Goal: Information Seeking & Learning: Check status

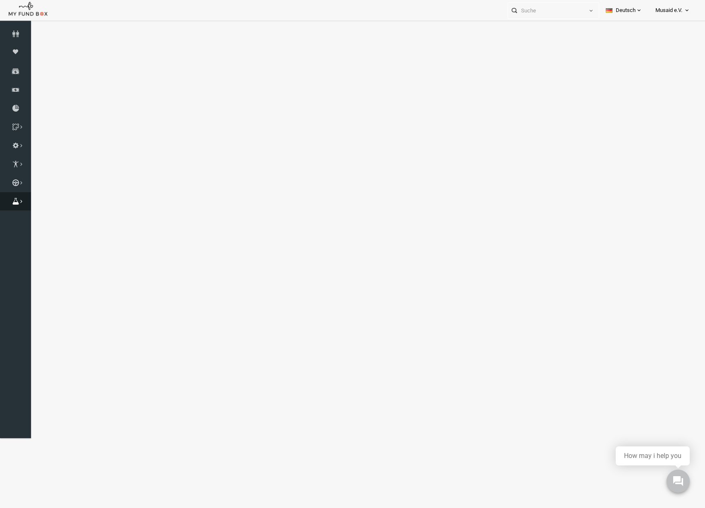
select select "100"
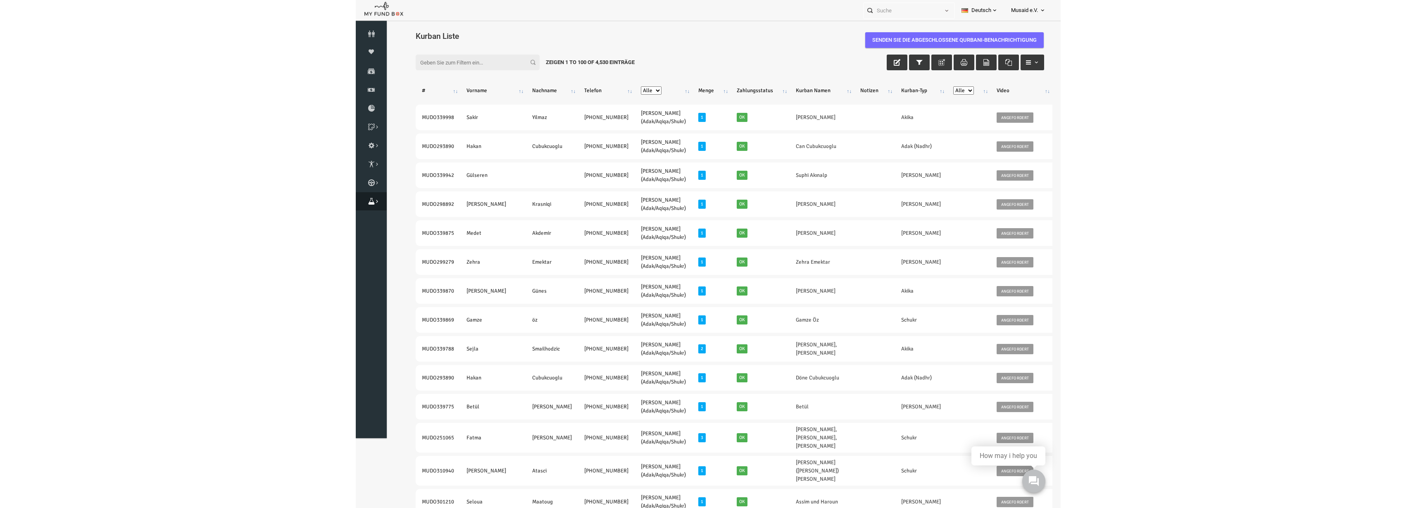
scroll to position [45, 0]
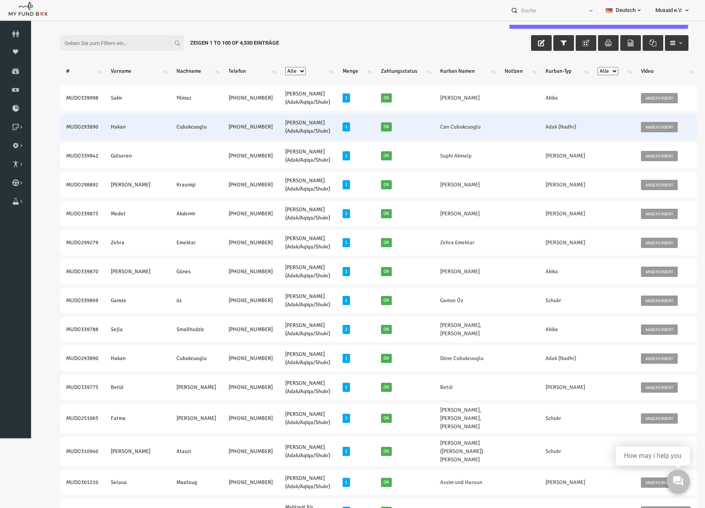
click at [578, 114] on td at bounding box center [599, 127] width 43 height 26
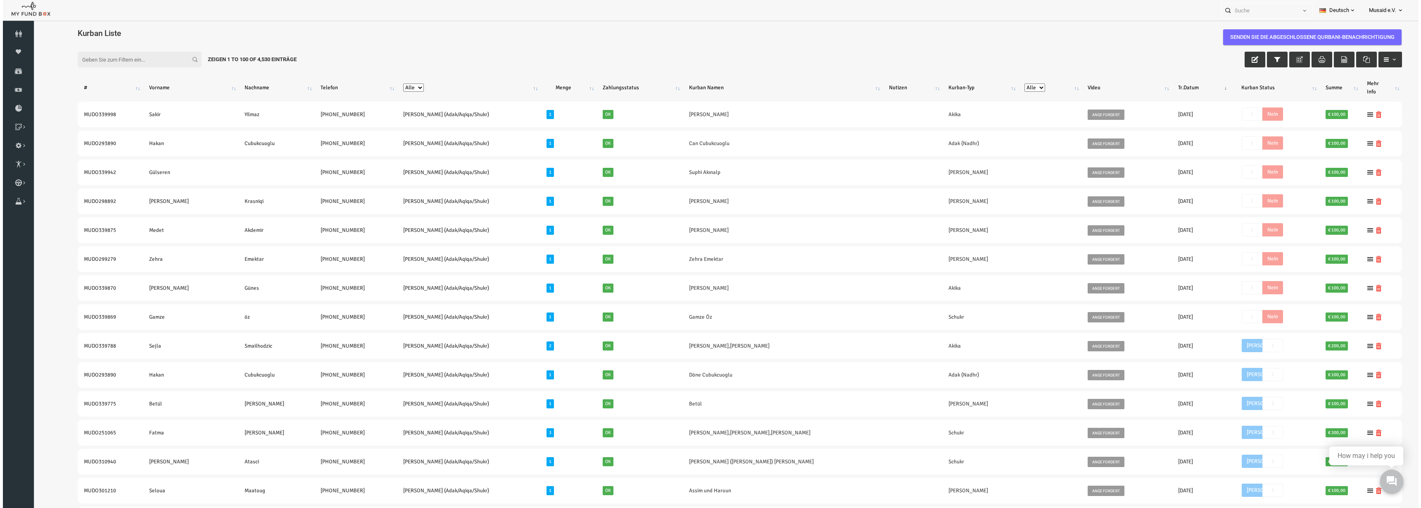
scroll to position [3, 0]
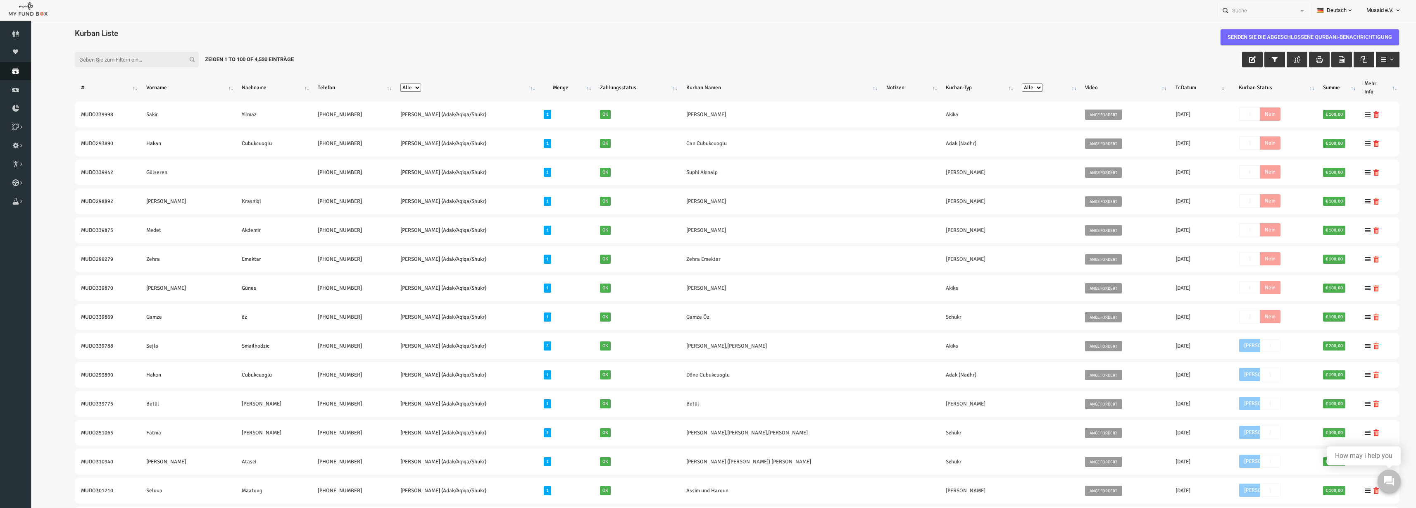
click at [17, 76] on link "Spenden" at bounding box center [15, 71] width 31 height 18
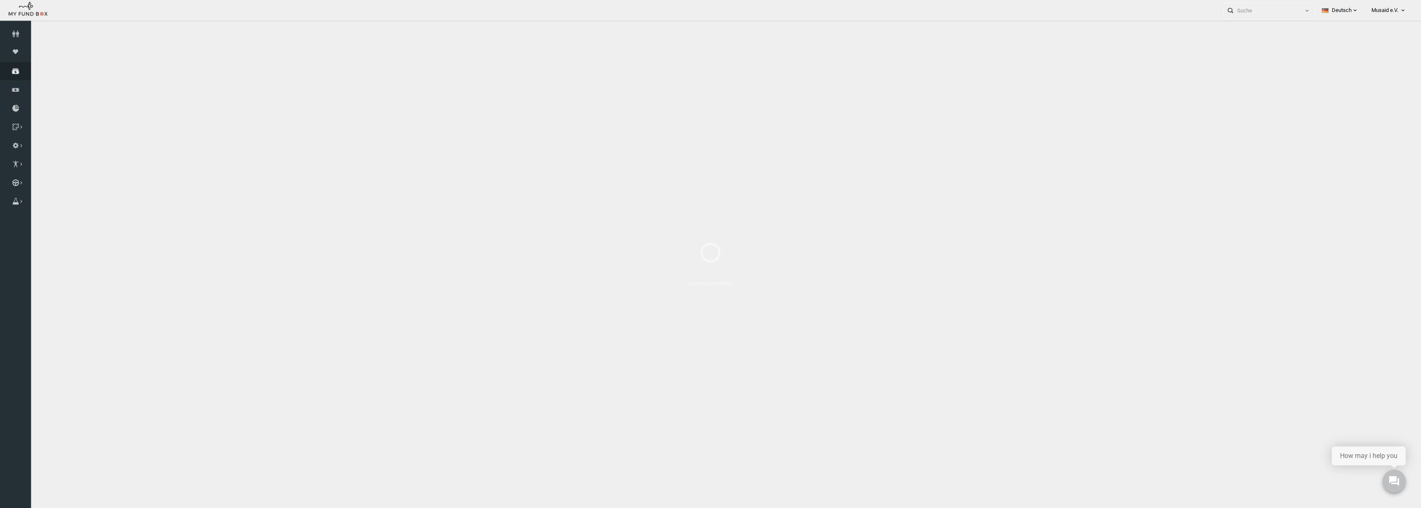
select select "100"
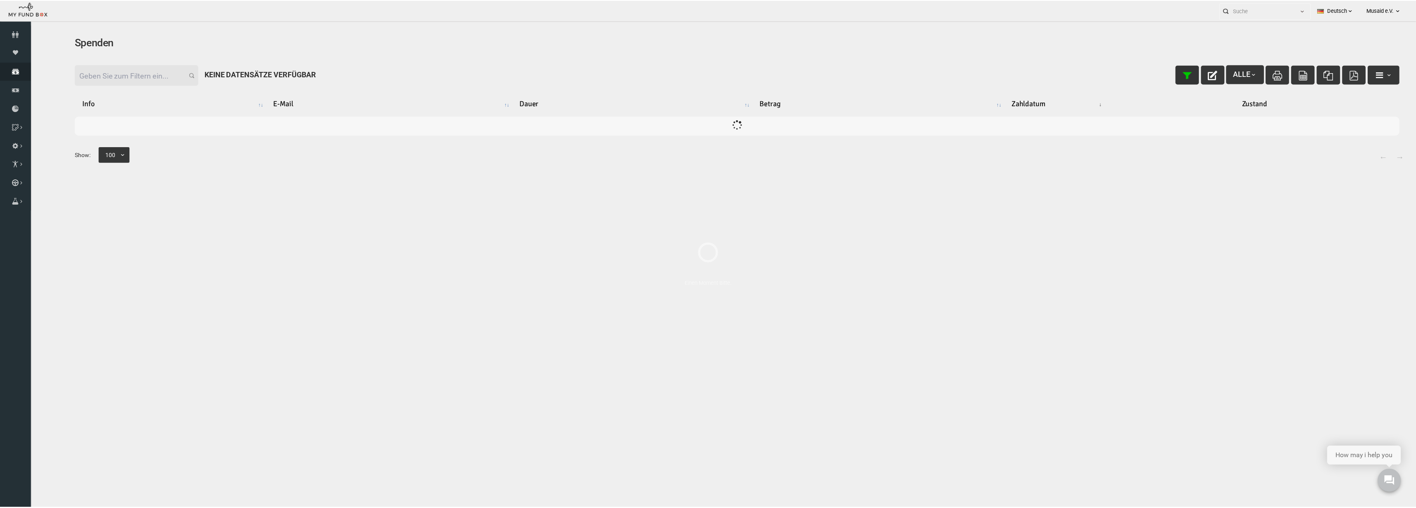
scroll to position [0, 0]
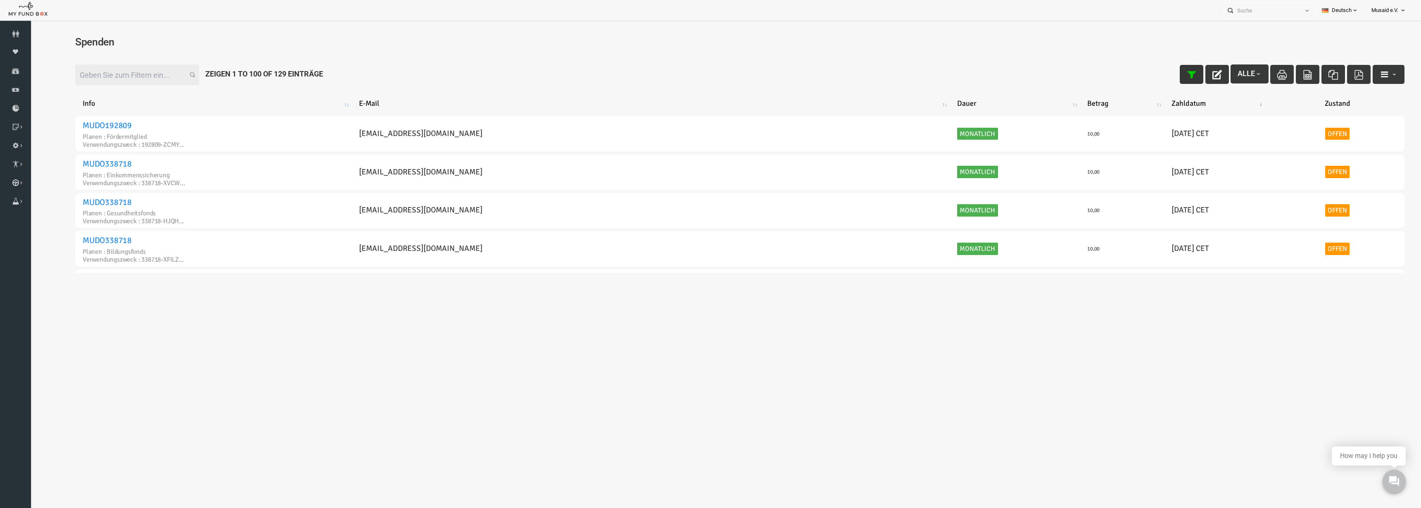
click at [704, 68] on button "button" at bounding box center [1164, 74] width 24 height 19
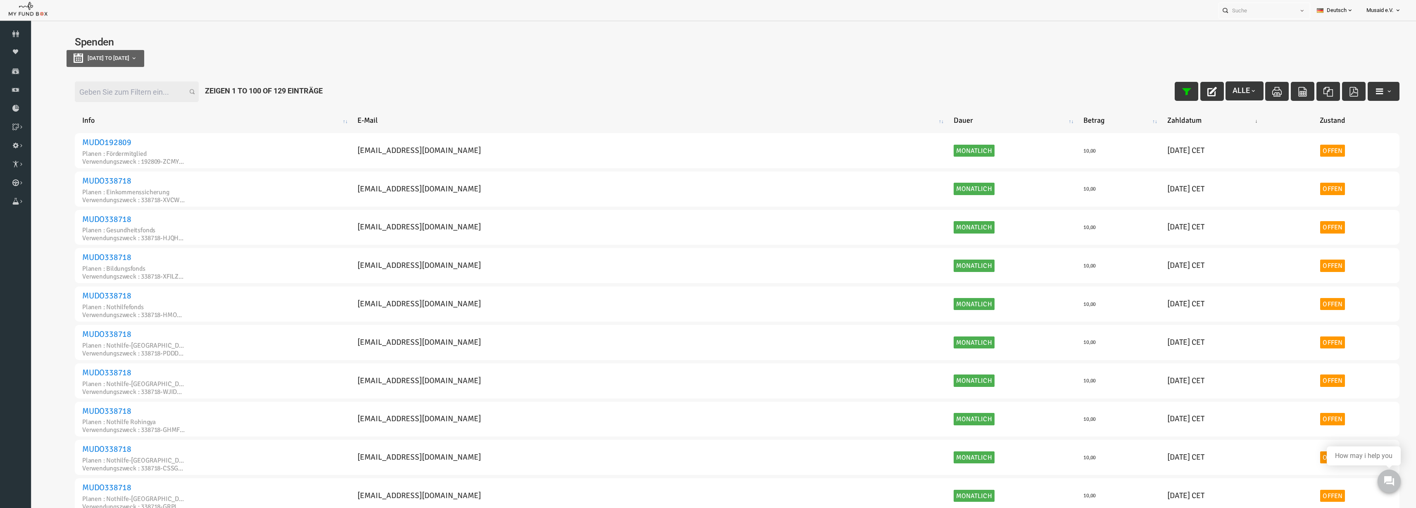
type input "[DATE]"
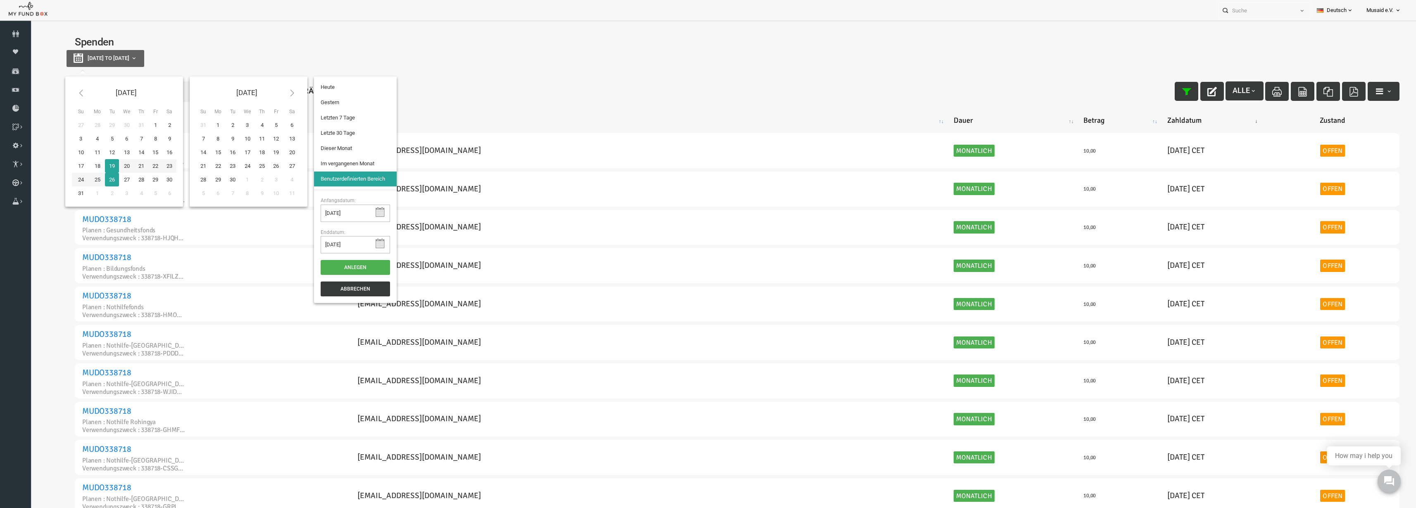
click at [117, 51] on button "[DATE] to [DATE]" at bounding box center [78, 58] width 78 height 17
type input "[DATE]"
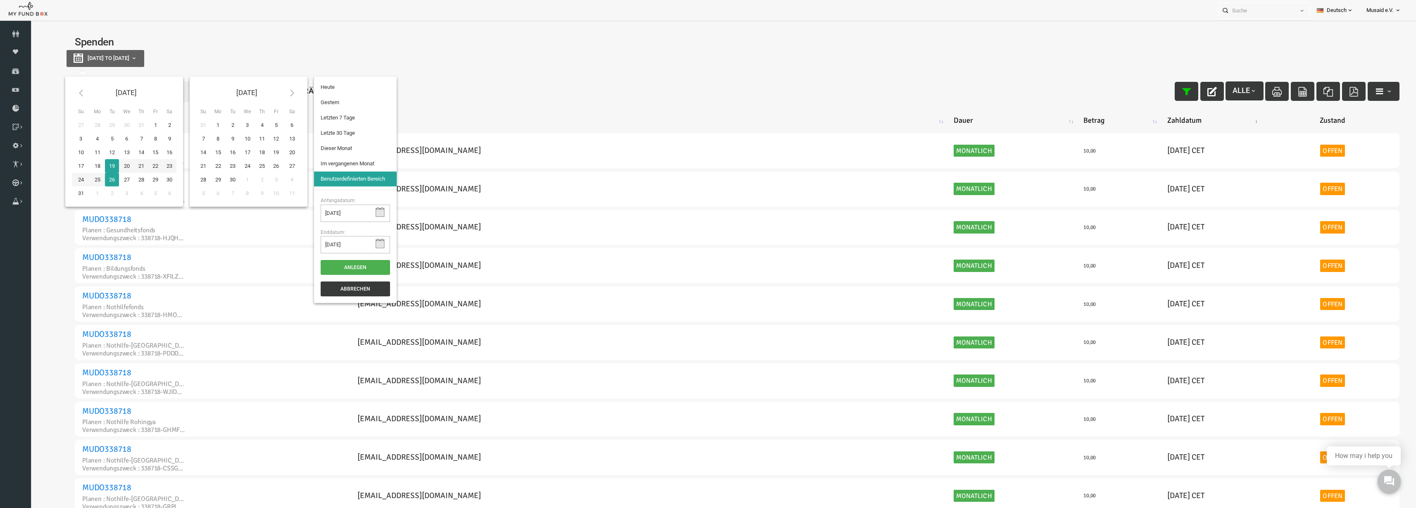
type input "[DATE]"
click at [312, 135] on li "Letzte 30 Tage" at bounding box center [327, 133] width 83 height 15
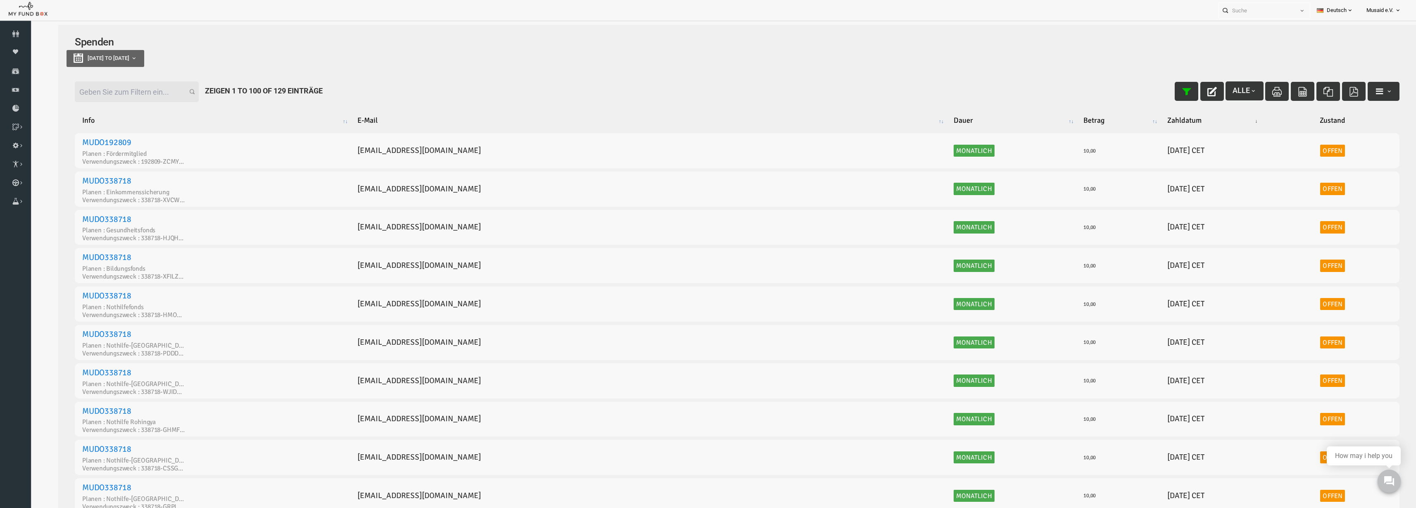
select select "100"
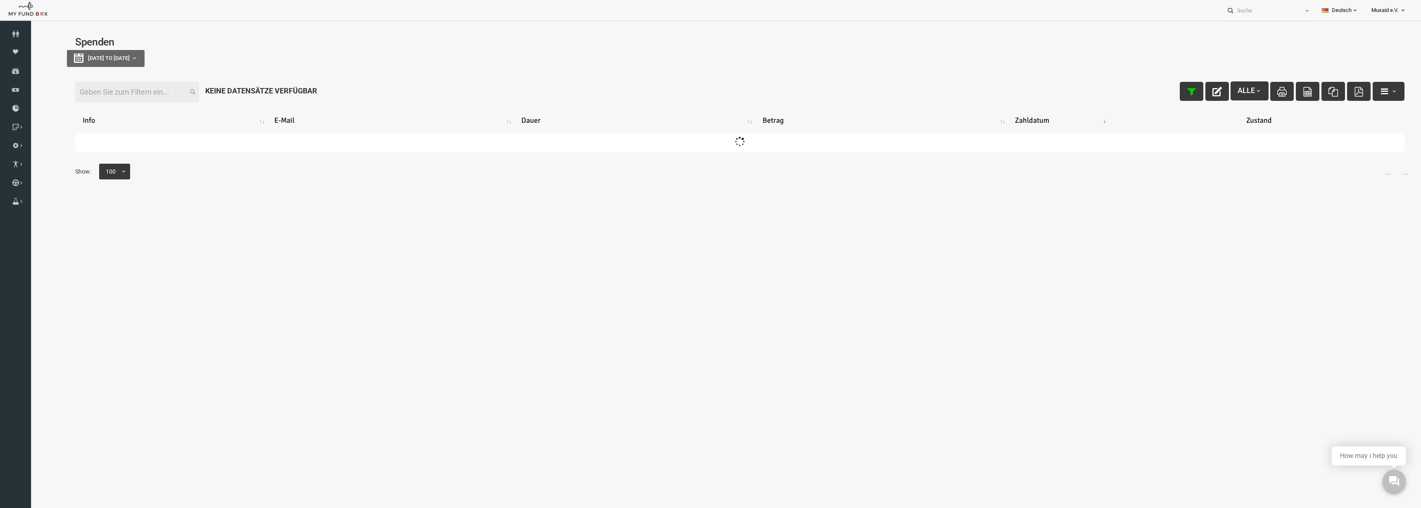
click at [120, 90] on input "Filter:" at bounding box center [109, 91] width 124 height 21
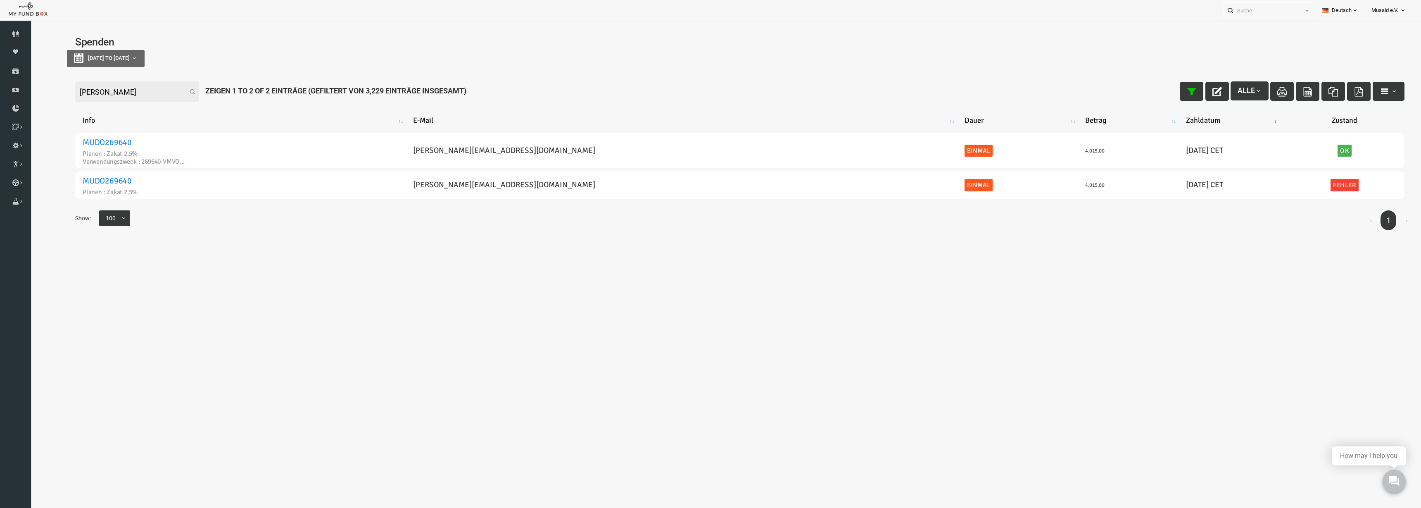
click at [146, 95] on input "[PERSON_NAME]" at bounding box center [109, 91] width 124 height 21
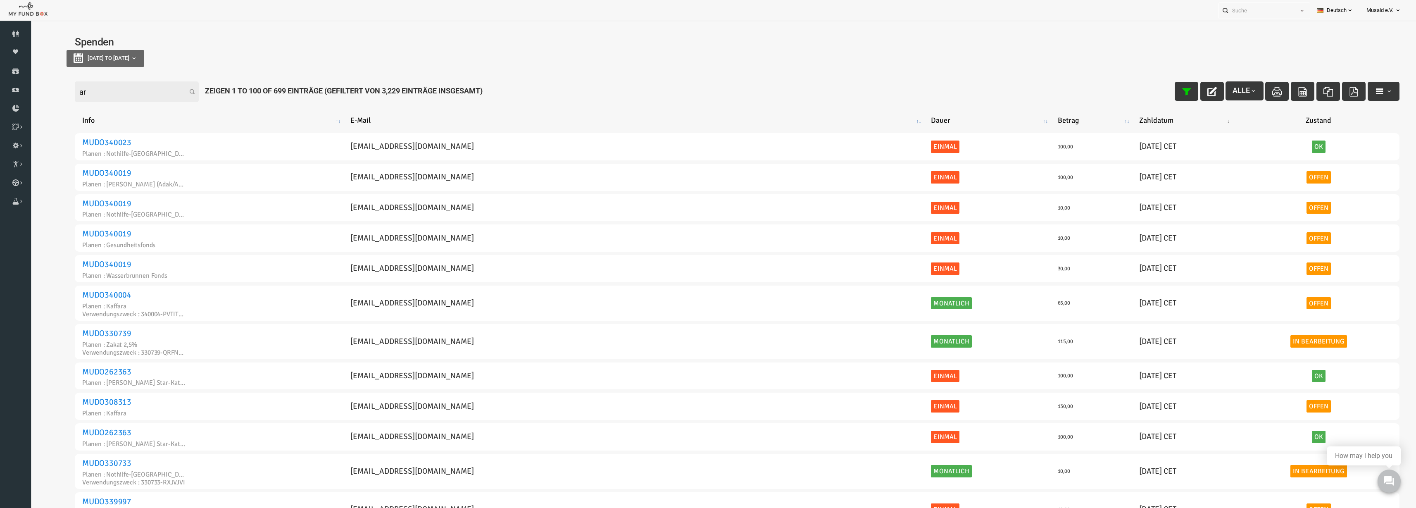
type input "a"
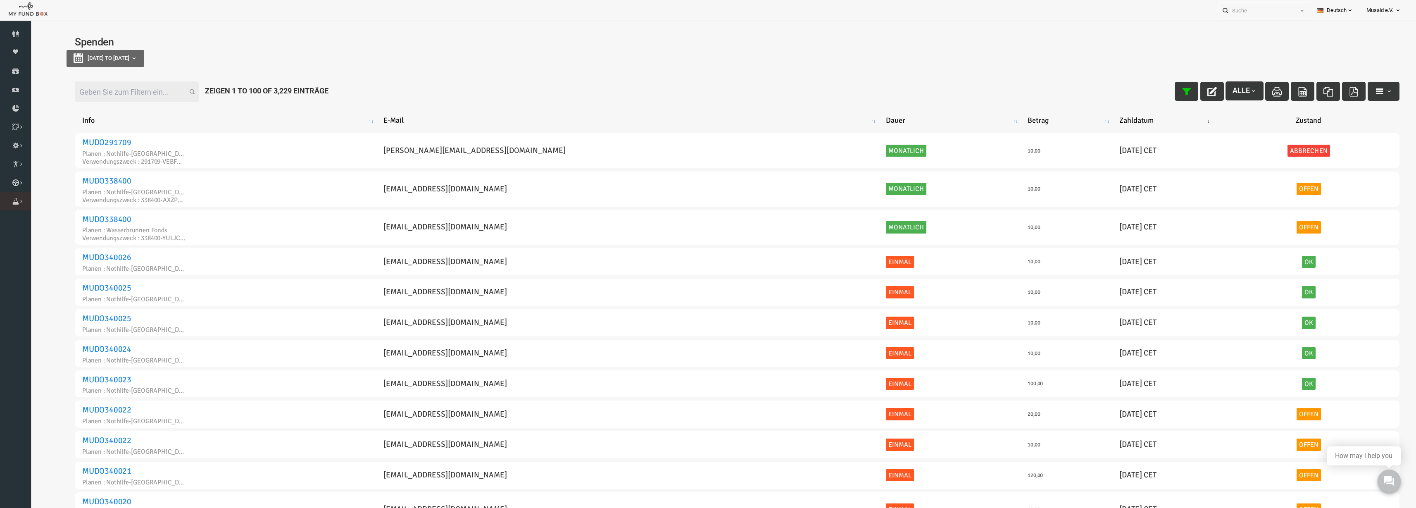
click at [0, 0] on icon at bounding box center [0, 0] width 0 height 0
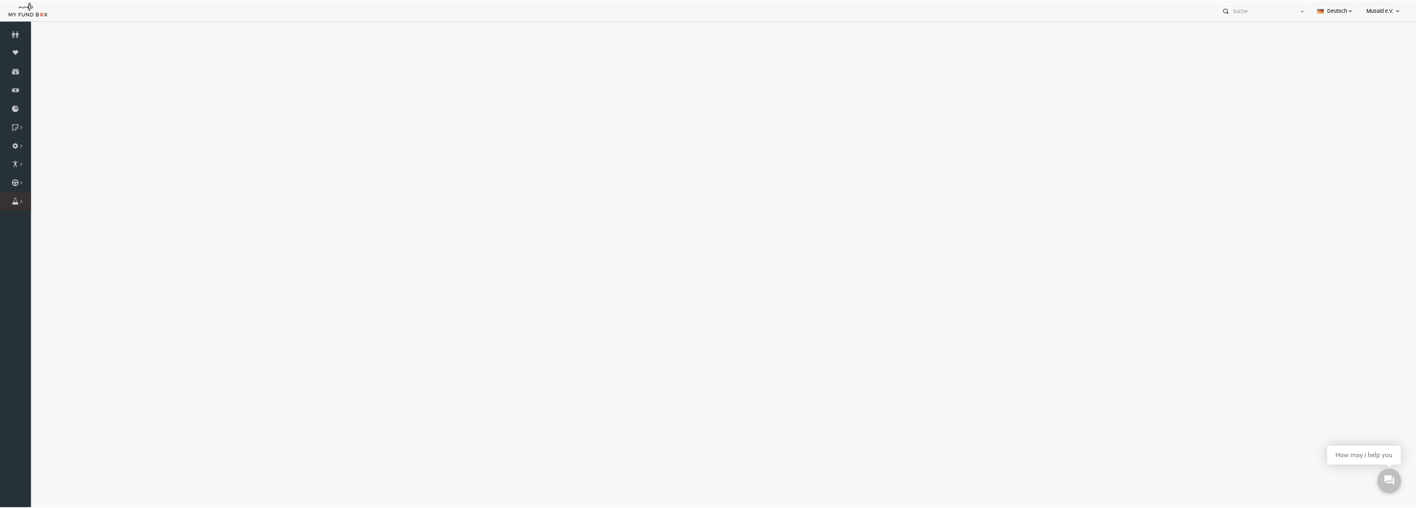
select select "100"
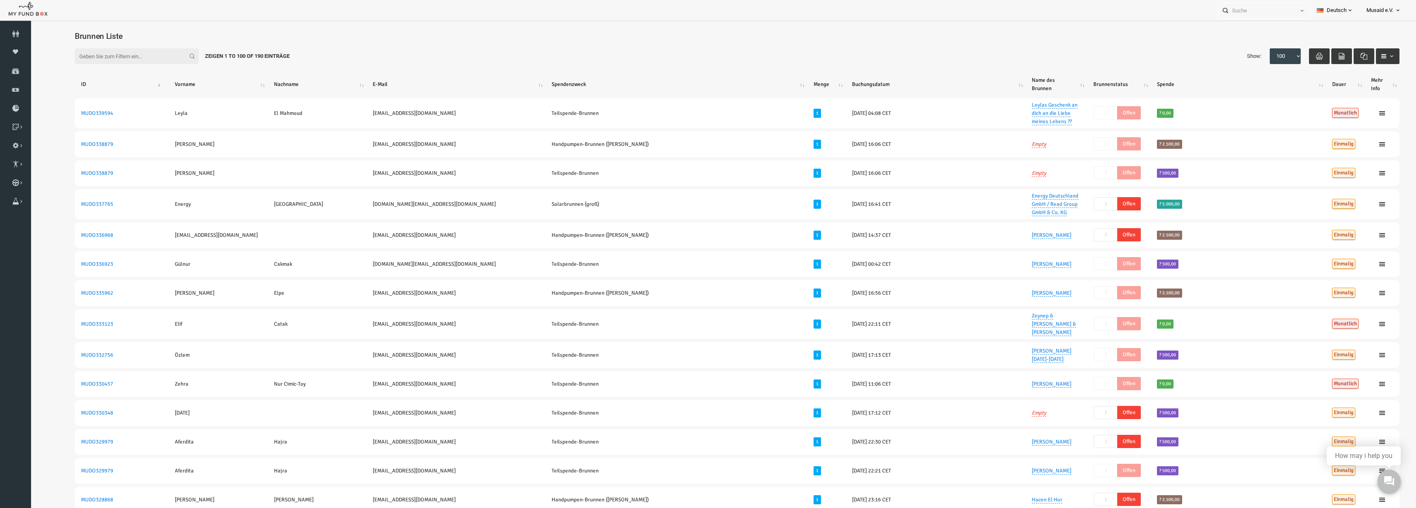
click at [704, 47] on div "Filter: Zeigen 1 to 100 of 190 Einträge Show: 10 25 50 100 100" at bounding box center [709, 56] width 1341 height 32
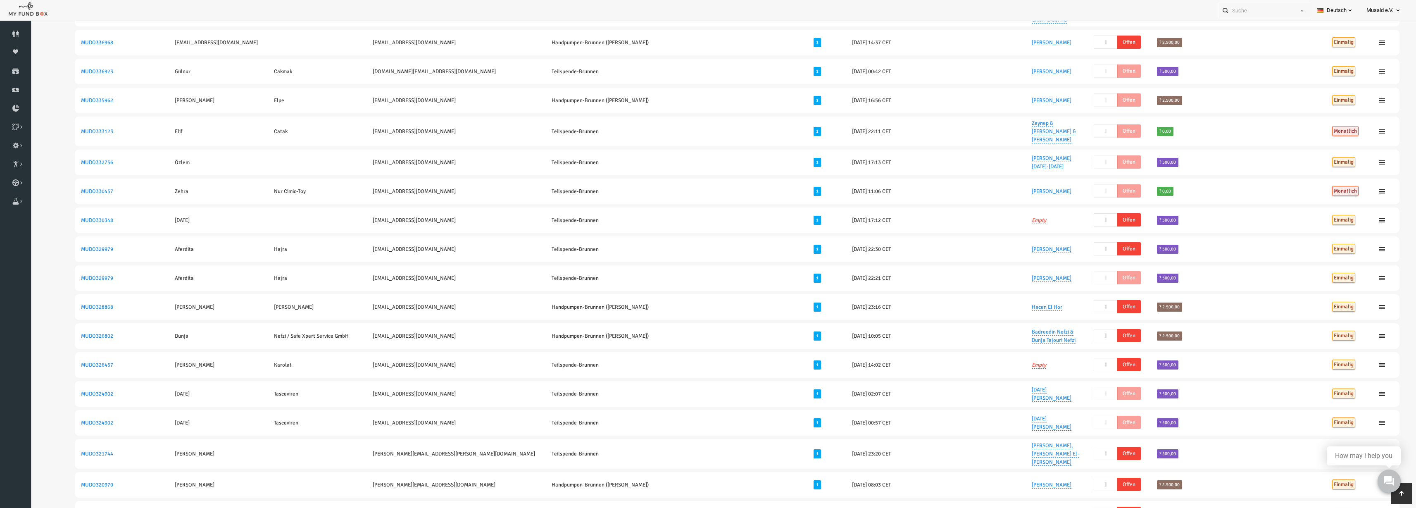
scroll to position [207, 0]
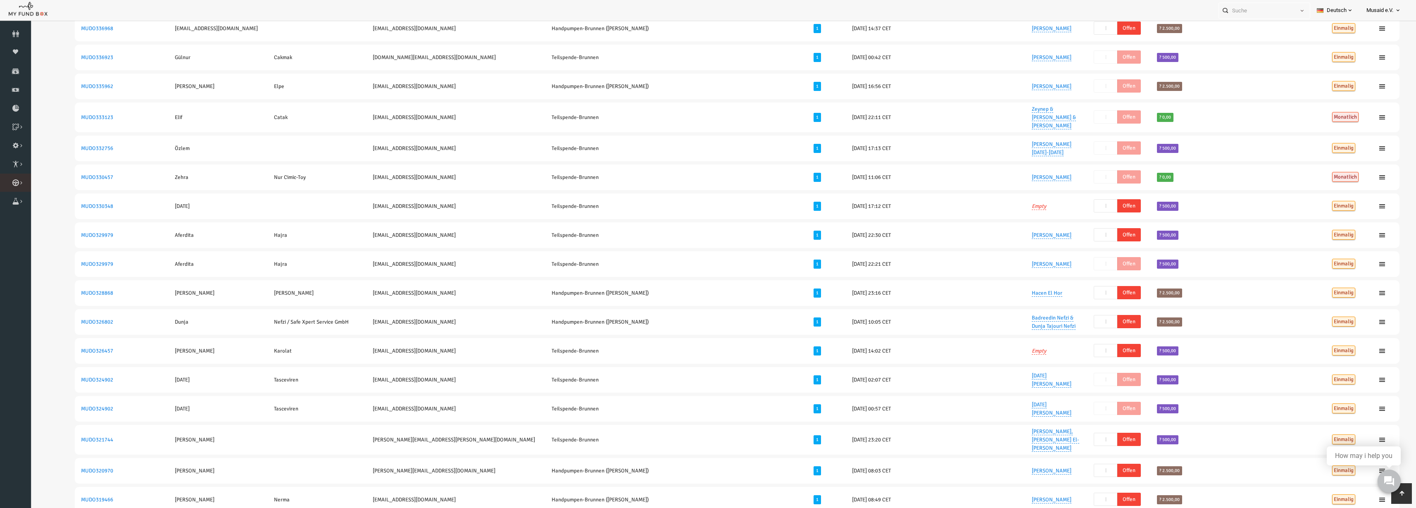
click at [0, 0] on icon at bounding box center [0, 0] width 0 height 0
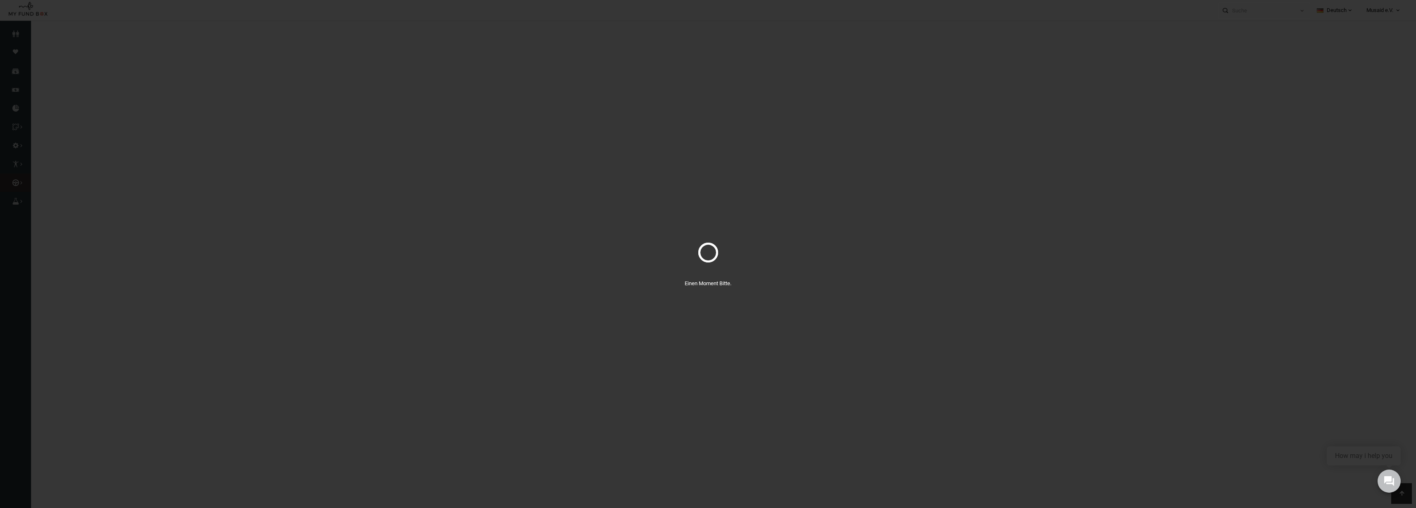
select select "100"
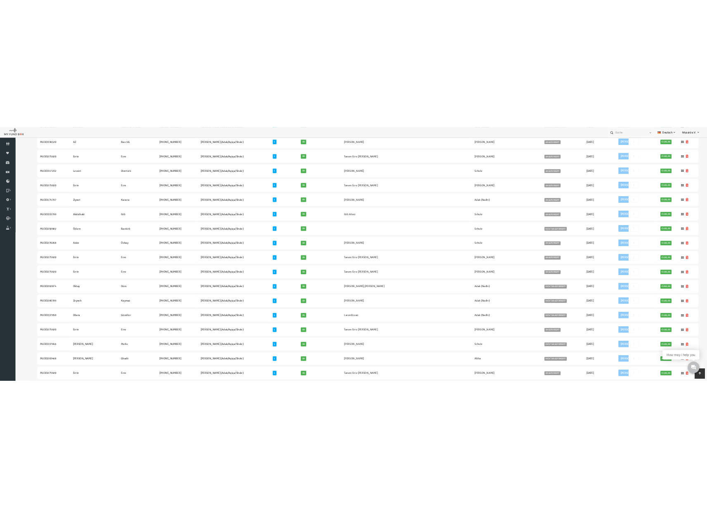
scroll to position [0, 0]
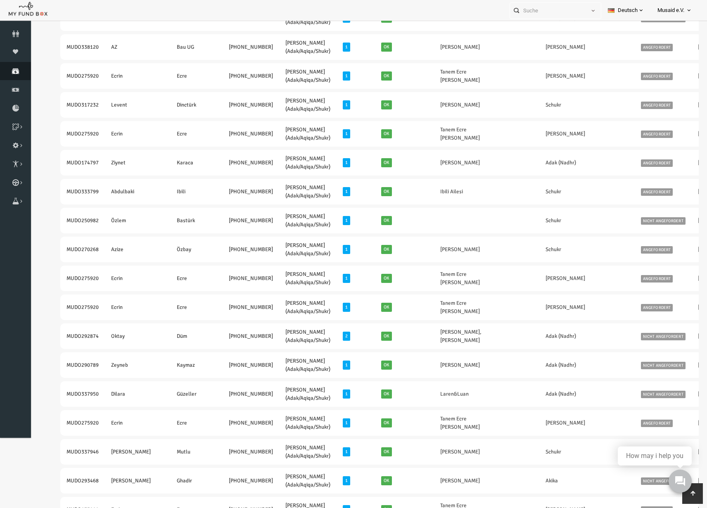
click at [16, 75] on link "Spenden" at bounding box center [15, 71] width 31 height 18
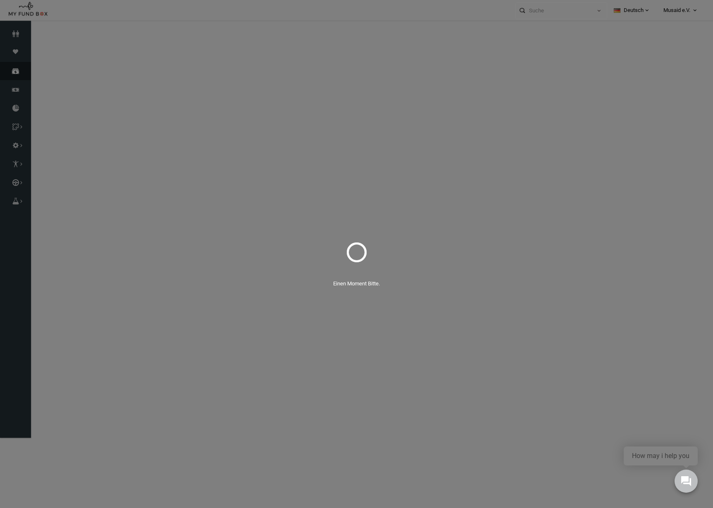
select select "100"
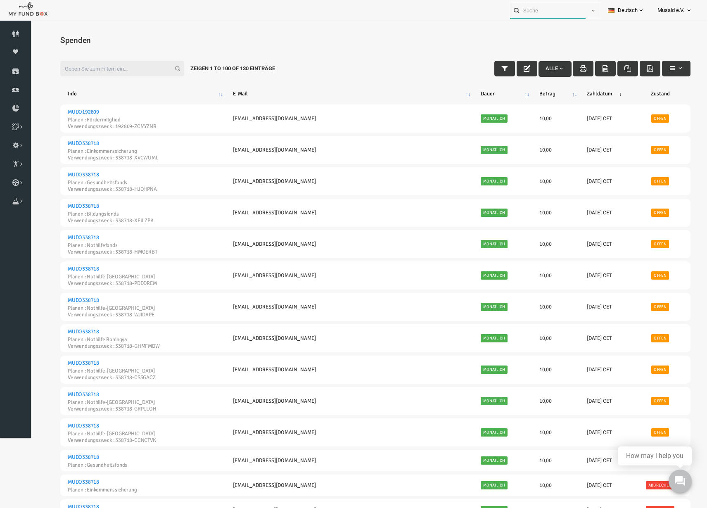
click at [556, 15] on input "text" at bounding box center [548, 10] width 76 height 15
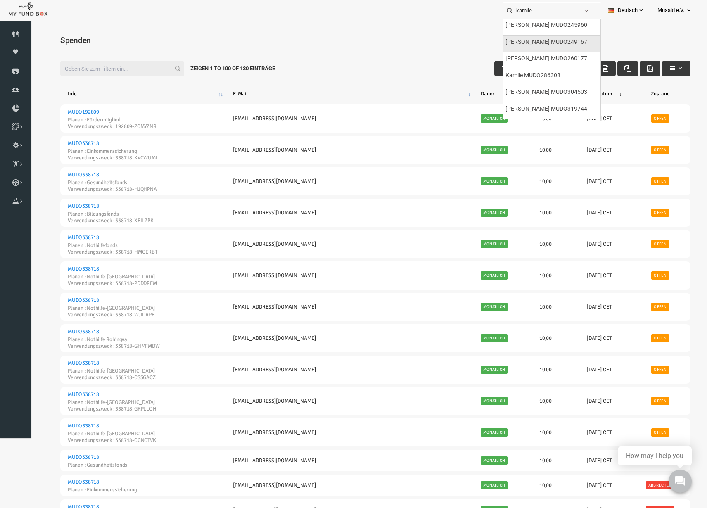
click at [568, 48] on div "[PERSON_NAME] MUDO249167" at bounding box center [552, 44] width 97 height 17
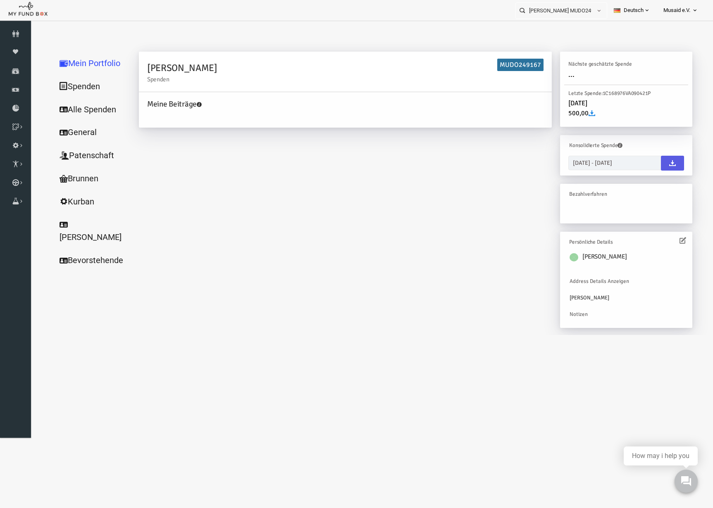
click at [69, 102] on link "Alle Spenden" at bounding box center [79, 110] width 83 height 24
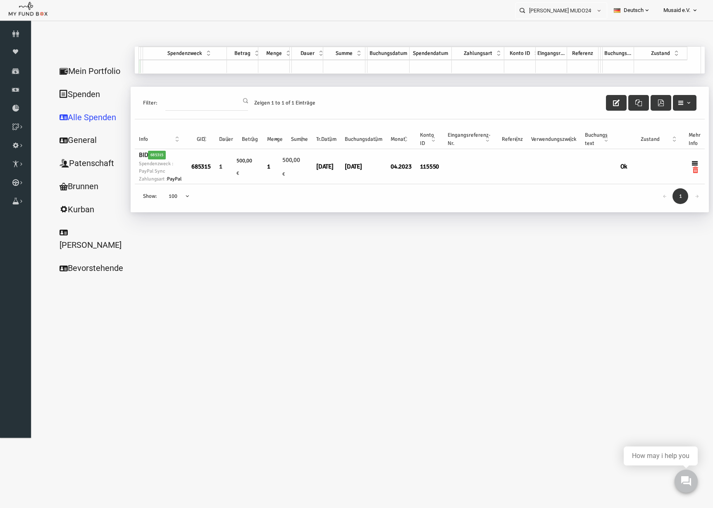
click at [100, 62] on link "Mein Portfolio" at bounding box center [79, 71] width 83 height 24
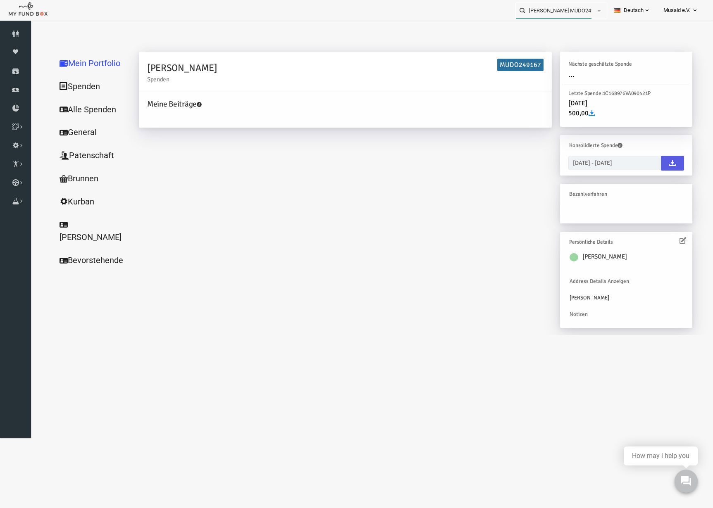
click at [561, 9] on input "[PERSON_NAME] MUDO249167" at bounding box center [554, 10] width 76 height 15
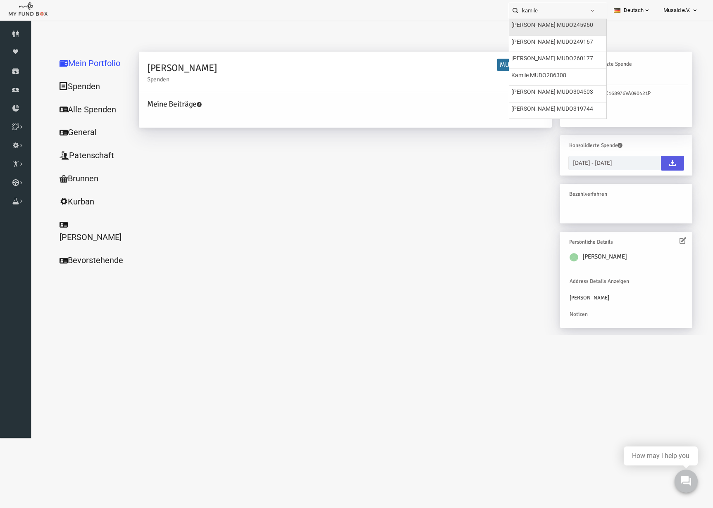
click at [572, 25] on label "[PERSON_NAME] MUDO245960" at bounding box center [552, 25] width 82 height 9
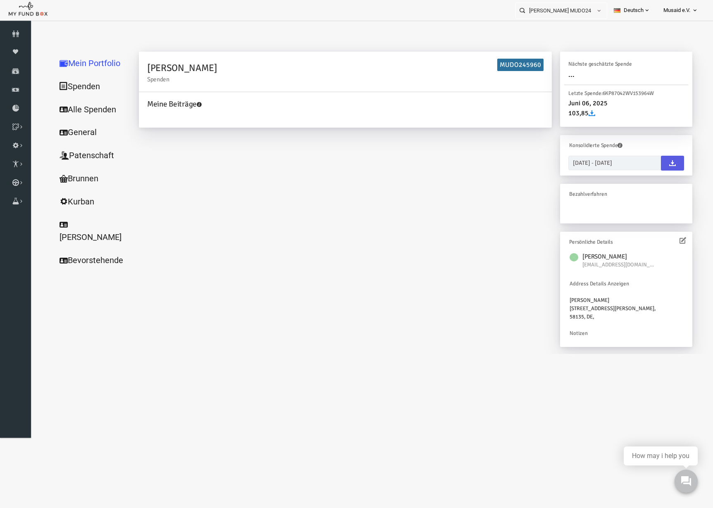
click at [102, 111] on link "Alle Spenden" at bounding box center [79, 110] width 83 height 24
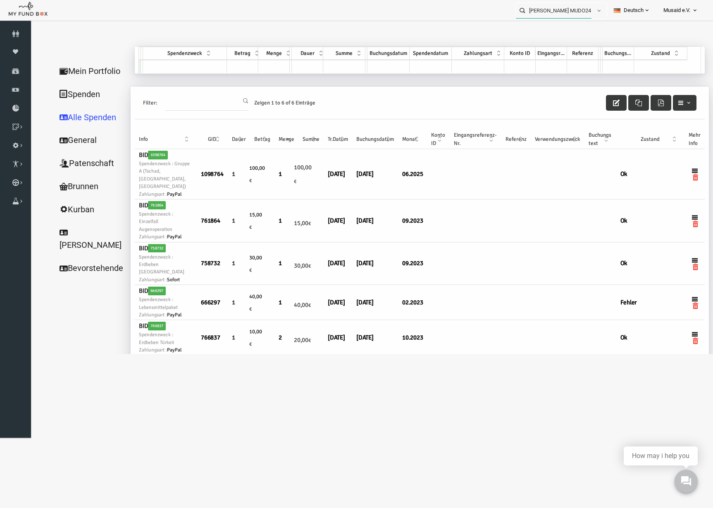
click at [571, 11] on input "[PERSON_NAME] MUDO245960" at bounding box center [554, 10] width 76 height 15
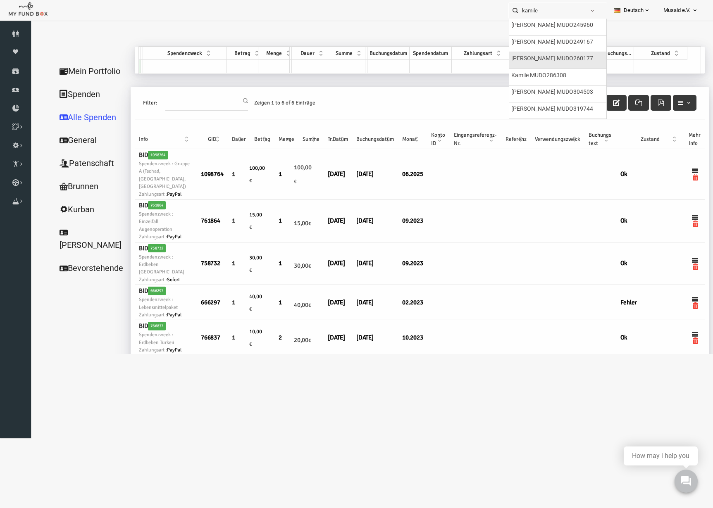
click at [565, 67] on div "[PERSON_NAME] MUDO260177" at bounding box center [557, 60] width 97 height 17
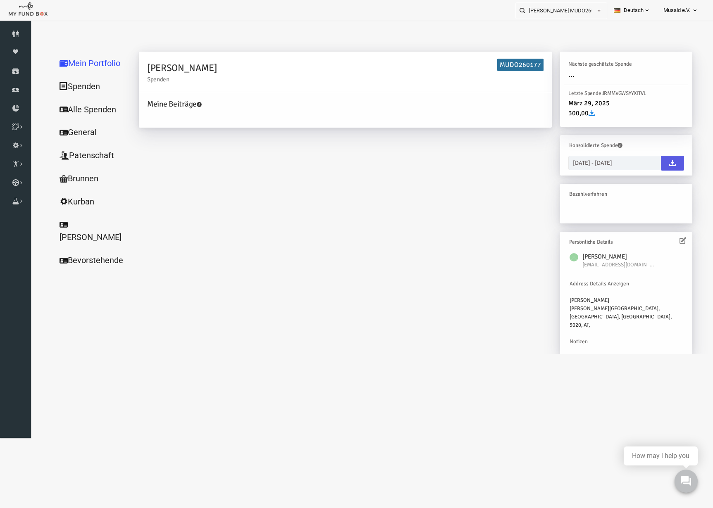
click at [194, 200] on div "[PERSON_NAME] Spenden MUDO260177 Meine Beiträge [PERSON_NAME] Sie sich kostenlo…" at bounding box center [402, 208] width 570 height 312
click at [557, 12] on input "[PERSON_NAME] MUDO260177" at bounding box center [554, 10] width 76 height 15
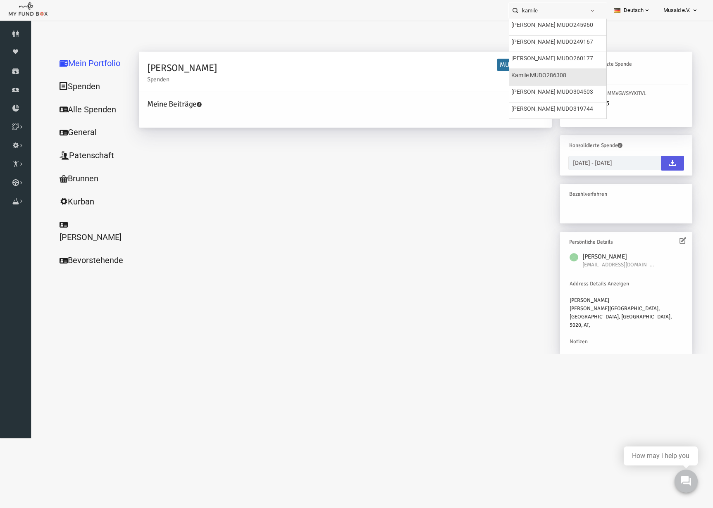
click at [550, 73] on label "Kamile MUDO286308" at bounding box center [538, 75] width 55 height 9
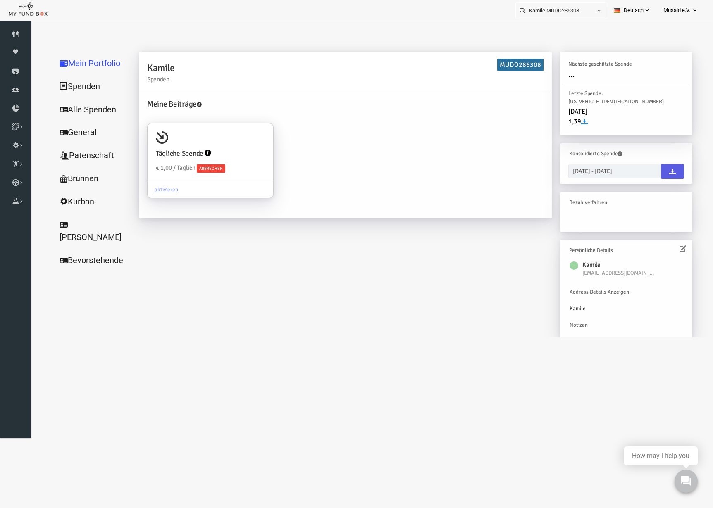
click at [77, 105] on link "Alle Spenden" at bounding box center [79, 110] width 83 height 24
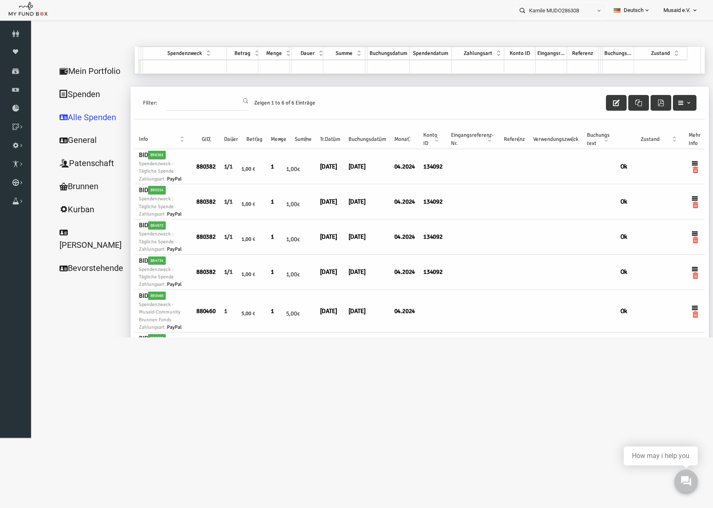
click at [81, 73] on link "Mein Portfolio" at bounding box center [79, 71] width 83 height 24
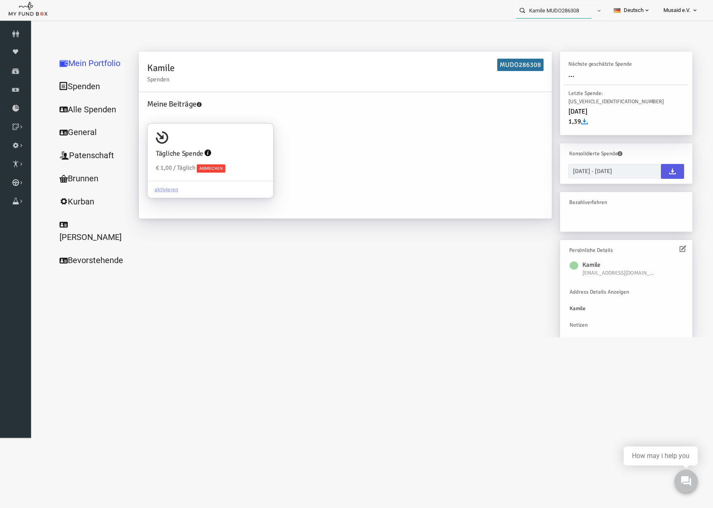
click at [574, 8] on input "Kamile MUDO286308" at bounding box center [554, 10] width 76 height 15
click at [599, 15] on button "button" at bounding box center [599, 11] width 16 height 16
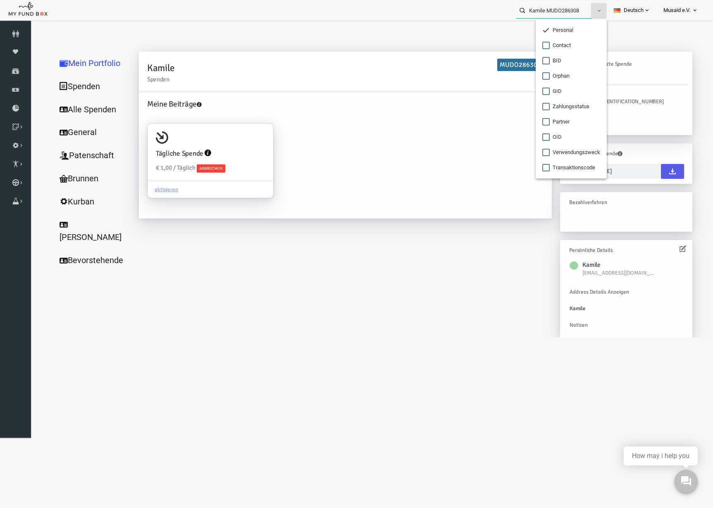
click at [563, 13] on input "Kamile MUDO286308" at bounding box center [554, 10] width 76 height 15
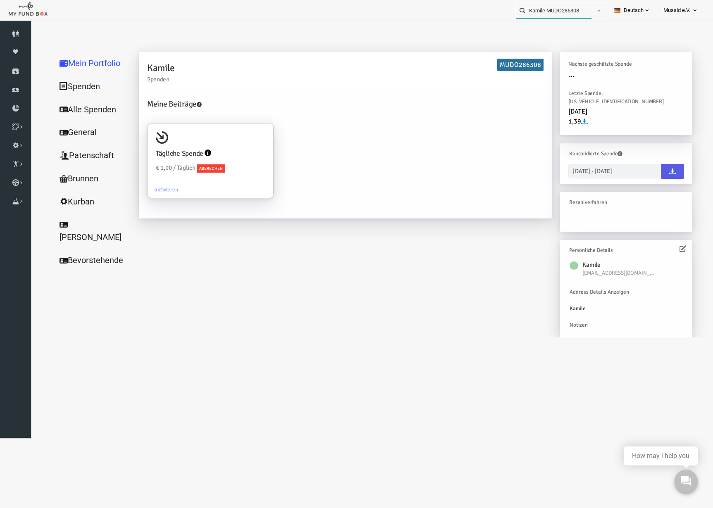
click at [563, 13] on input "Kamile MUDO286308" at bounding box center [554, 10] width 76 height 15
type input "z"
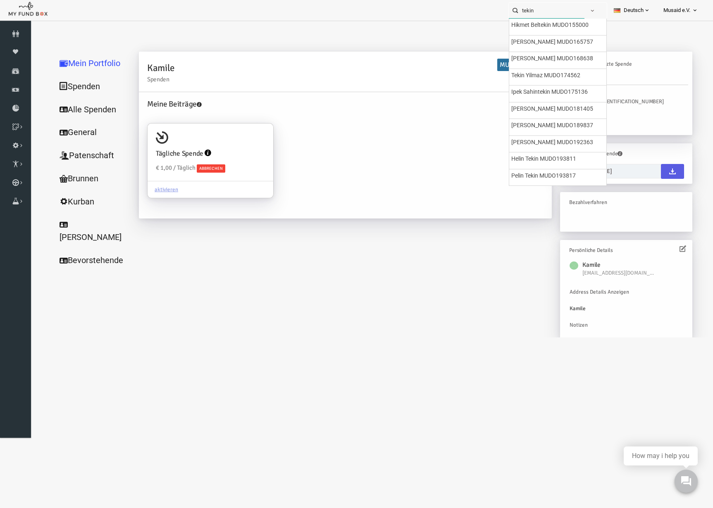
click at [541, 10] on input "tekin" at bounding box center [547, 10] width 76 height 15
type input "tekin"
click at [26, 68] on icon at bounding box center [15, 71] width 31 height 7
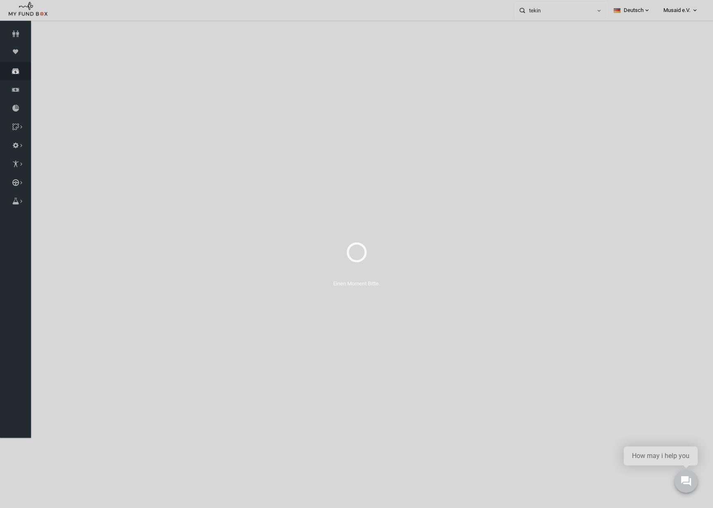
select select "100"
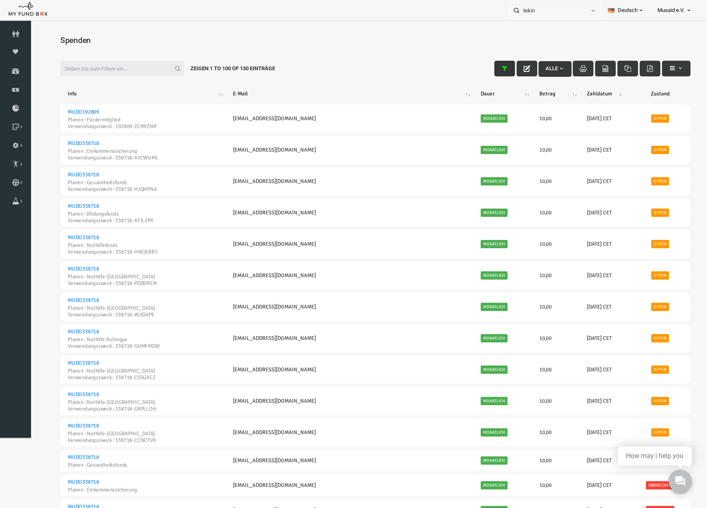
click at [487, 71] on icon "button" at bounding box center [490, 68] width 7 height 7
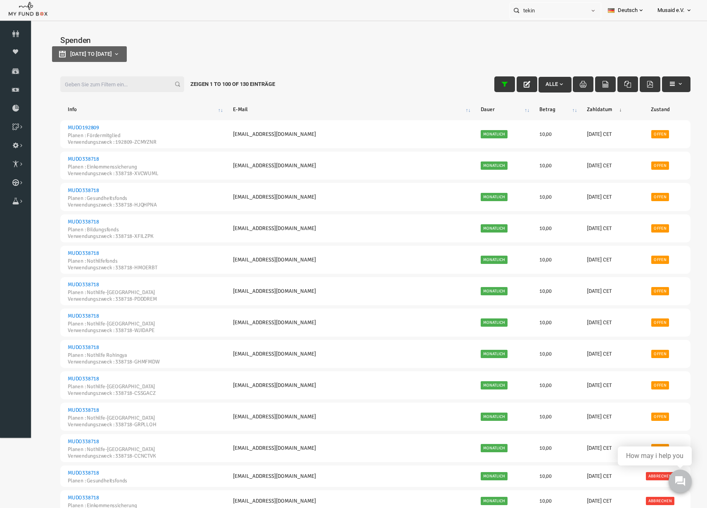
type input "[DATE]"
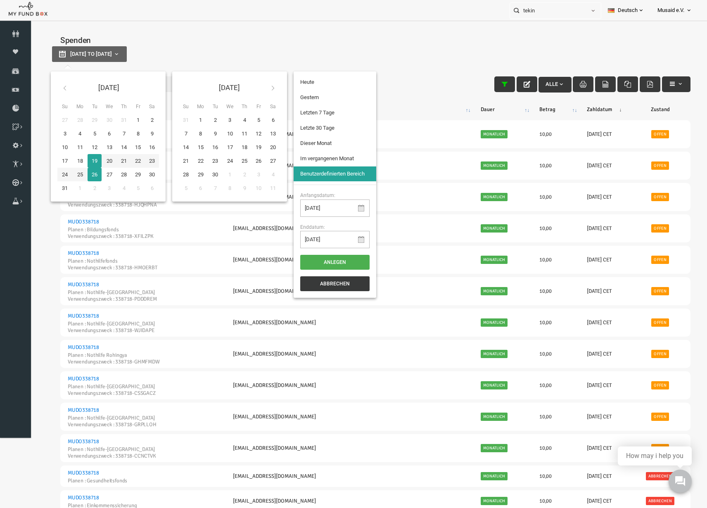
click at [49, 48] on button "[DATE] to [DATE]" at bounding box center [75, 54] width 75 height 16
type input "[DATE]"
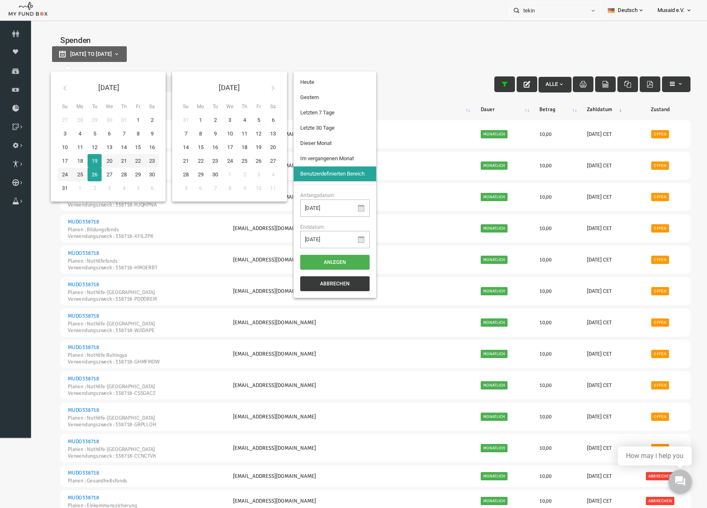
type input "[DATE]"
click at [53, 91] on th at bounding box center [50, 87] width 15 height 19
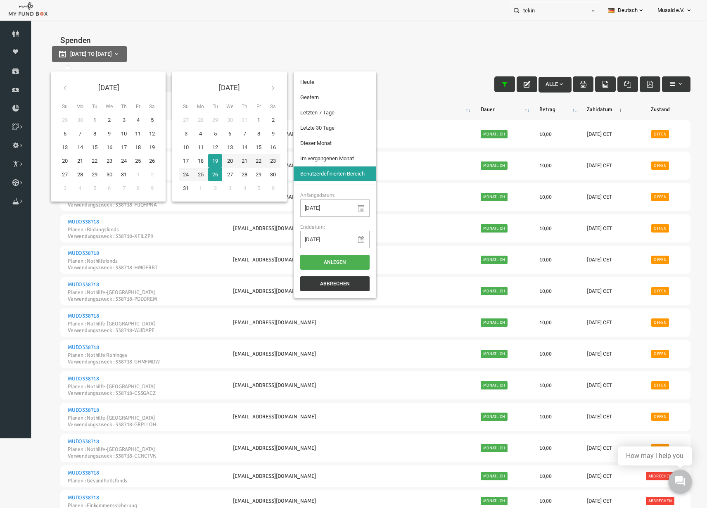
click at [53, 91] on th at bounding box center [50, 87] width 15 height 19
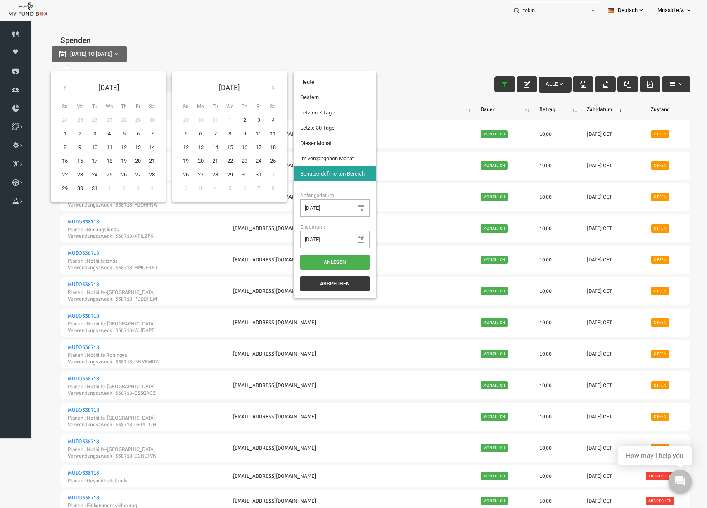
click at [53, 91] on th at bounding box center [50, 87] width 15 height 19
click at [327, 203] on input "[DATE]" at bounding box center [320, 208] width 69 height 17
click at [306, 208] on input "[DATE]" at bounding box center [320, 208] width 69 height 17
click at [299, 207] on input "[DATE]" at bounding box center [320, 208] width 69 height 17
click at [294, 207] on input "[DATE]" at bounding box center [320, 208] width 69 height 17
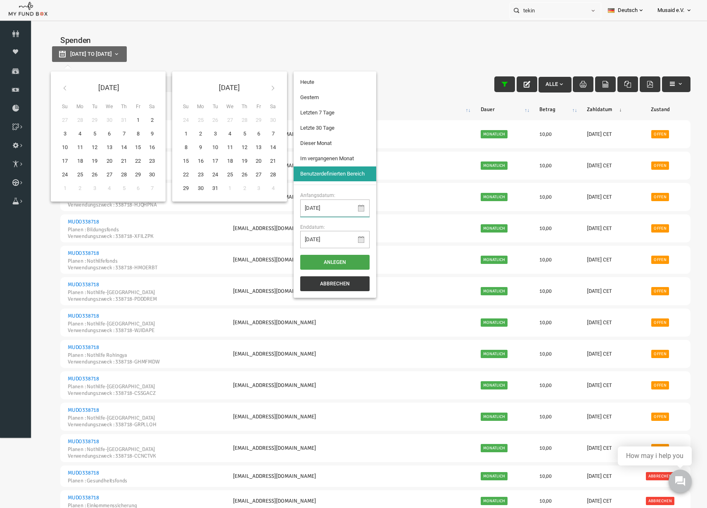
type input "[DATE]"
click at [342, 260] on button "Anlegen" at bounding box center [320, 262] width 69 height 15
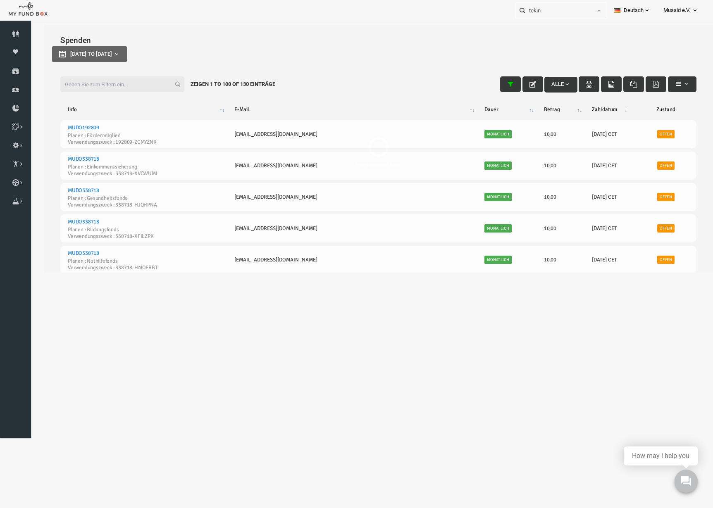
select select "100"
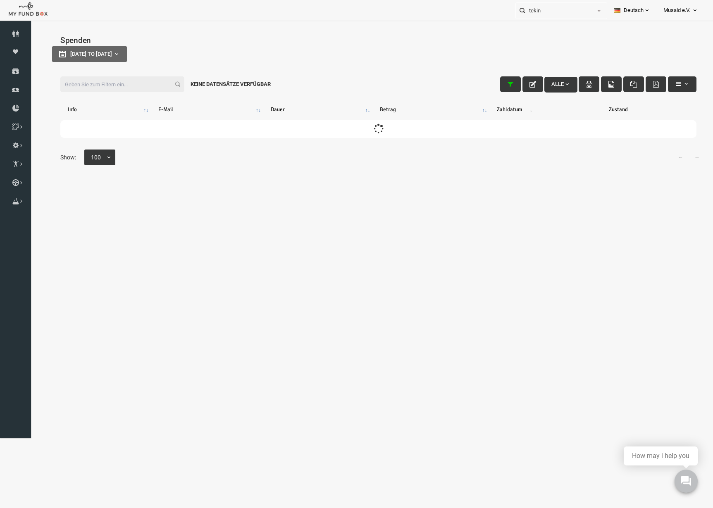
click at [93, 88] on input "Filter:" at bounding box center [108, 84] width 124 height 16
click at [76, 90] on input "Filter:" at bounding box center [108, 84] width 124 height 16
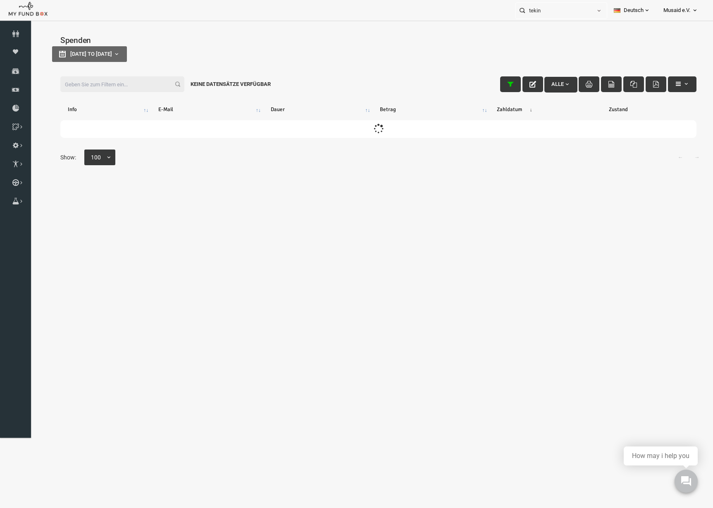
click at [76, 90] on input "Filter:" at bounding box center [108, 84] width 124 height 16
click at [133, 85] on input "Filter:" at bounding box center [108, 84] width 124 height 16
click at [251, 55] on div "[DATE] to [DATE]" at bounding box center [364, 54] width 652 height 16
click at [398, 202] on body "Spender nicht gefunden Patenschaft nicht gefunden Partner nicht gefunden !!!! B…" at bounding box center [364, 153] width 669 height 248
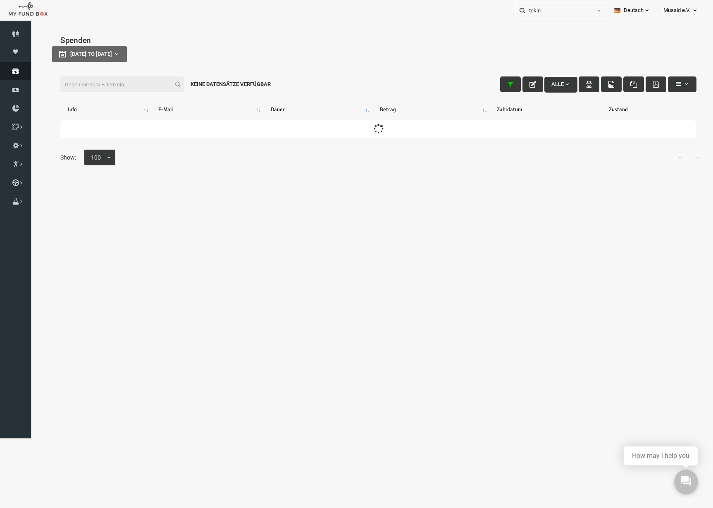
click at [21, 78] on link "Spenden" at bounding box center [15, 71] width 31 height 18
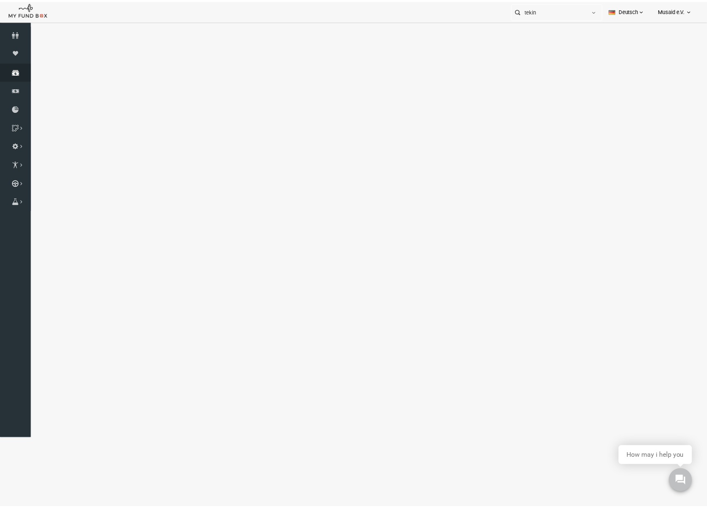
select select "100"
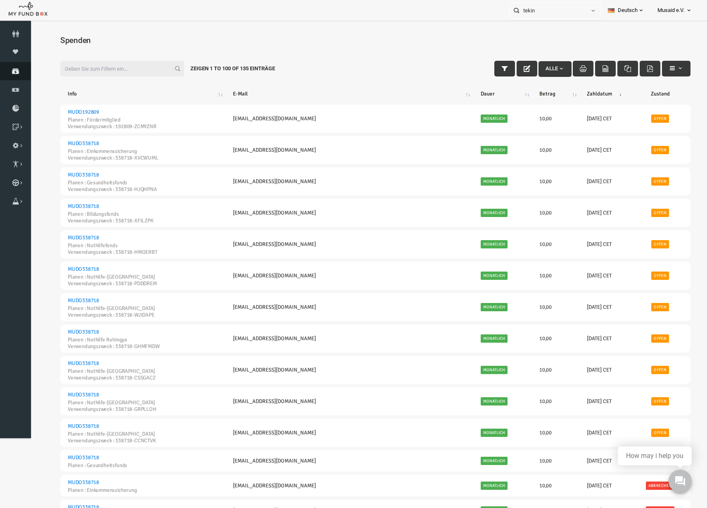
click at [14, 73] on icon at bounding box center [15, 71] width 31 height 7
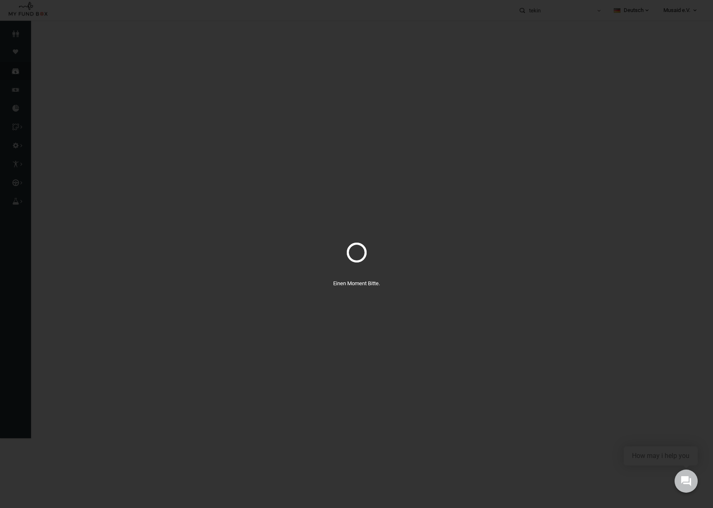
select select "100"
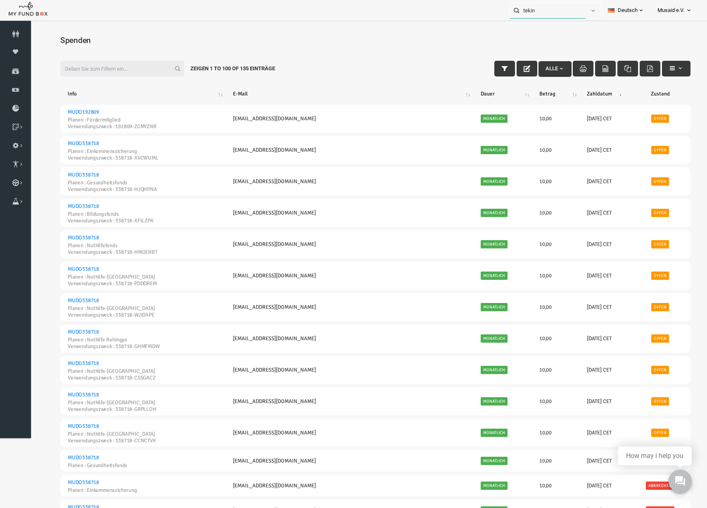
click at [551, 18] on input "tekin" at bounding box center [548, 10] width 76 height 15
click at [563, 12] on input "[PERSON_NAME]" at bounding box center [541, 10] width 76 height 15
type input "d"
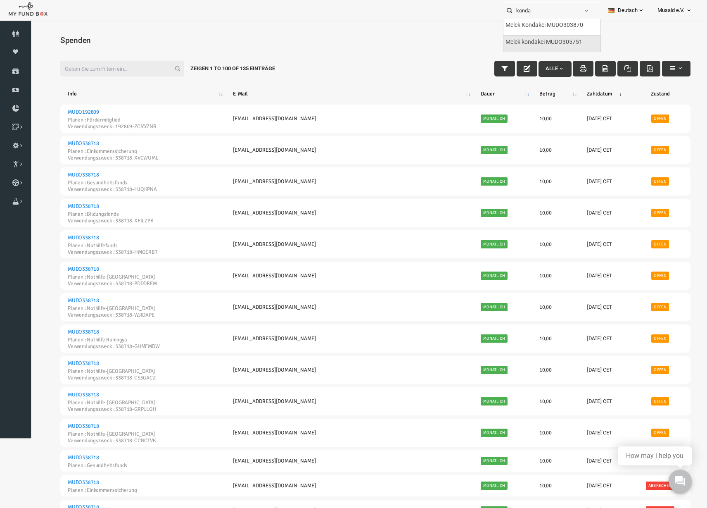
click at [592, 36] on div "Melek kondakci MUDO305751" at bounding box center [552, 44] width 97 height 17
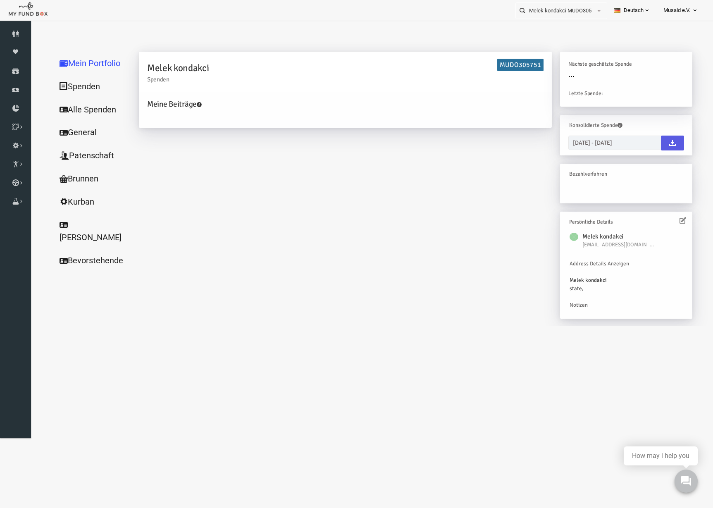
click at [63, 116] on link "Alle Spenden" at bounding box center [79, 110] width 83 height 24
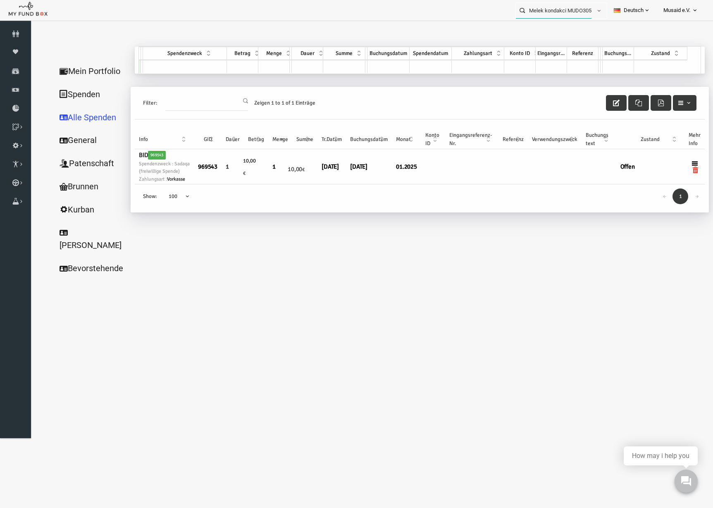
click at [577, 7] on input "Melek kondakci MUDO305751" at bounding box center [554, 10] width 76 height 15
click at [569, 27] on label "Melek Kondakci MUDO303870" at bounding box center [550, 25] width 78 height 9
type input "Melek Kondakci MUDO303870"
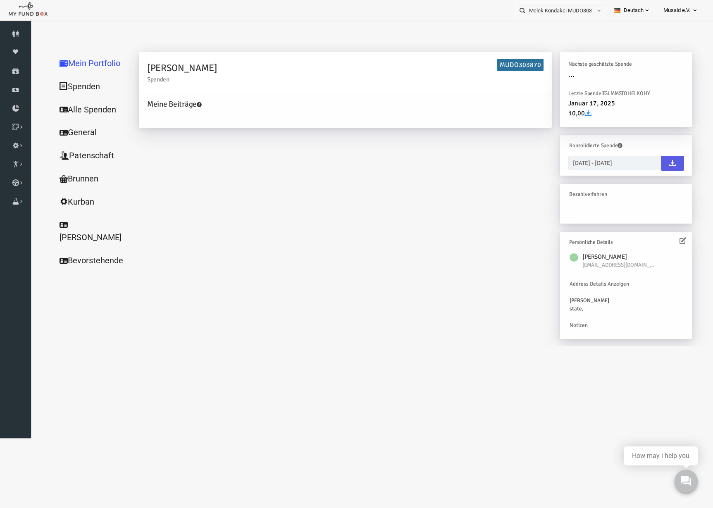
click at [102, 107] on link "Alle Spenden" at bounding box center [79, 110] width 83 height 24
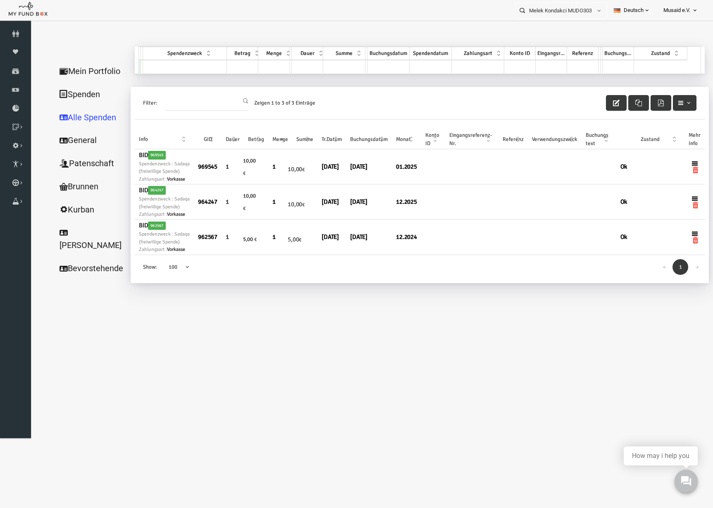
click at [59, 83] on link "Spenden" at bounding box center [79, 95] width 83 height 24
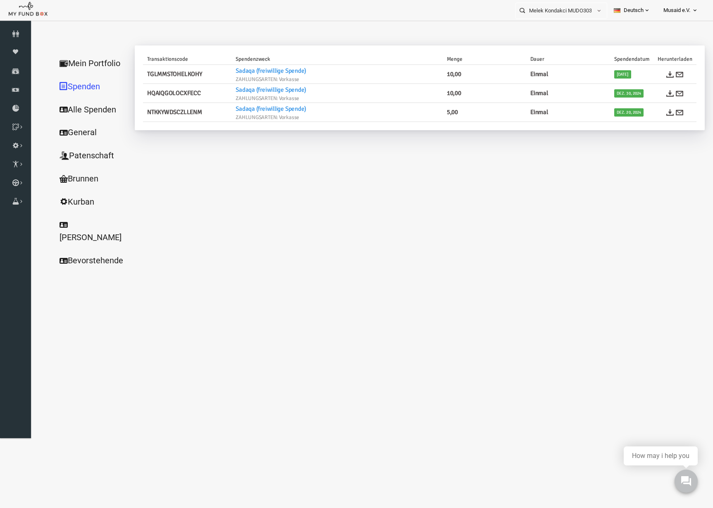
click at [69, 64] on link "Mein Portfolio" at bounding box center [79, 64] width 83 height 24
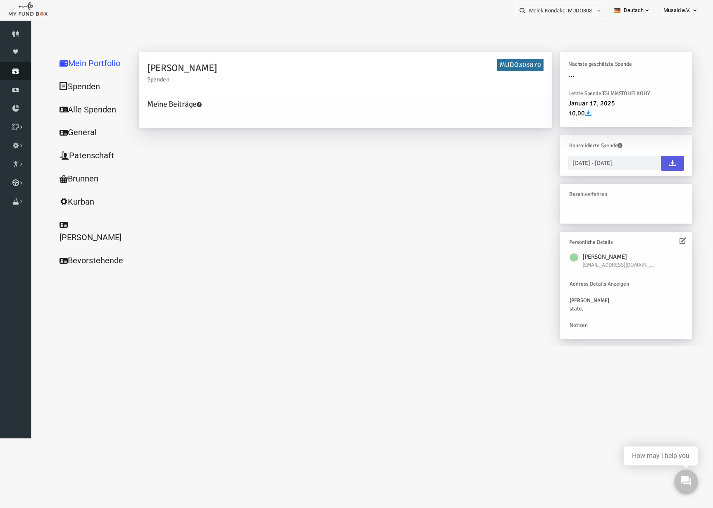
click at [27, 78] on link "Spenden" at bounding box center [15, 71] width 31 height 18
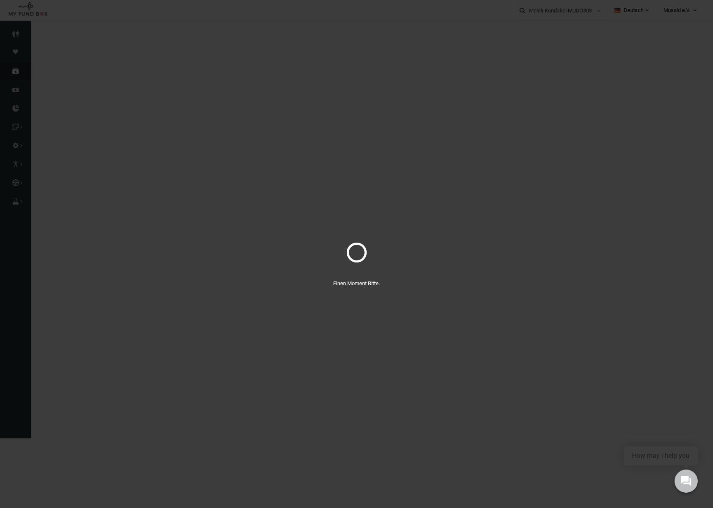
select select "100"
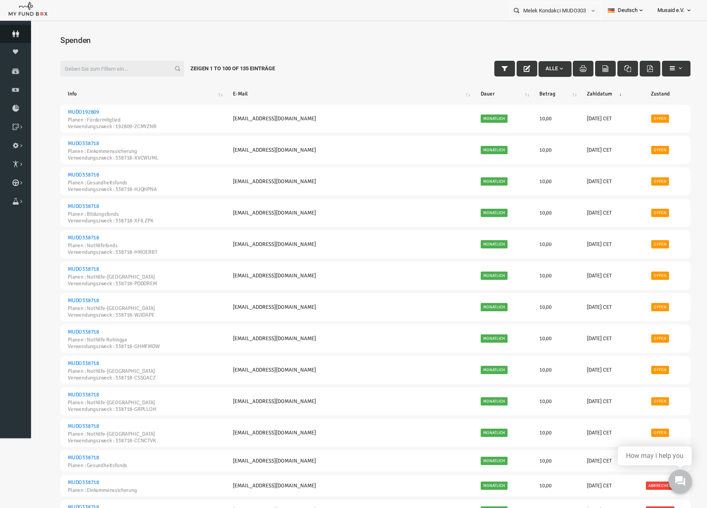
click at [5, 40] on link "Spender" at bounding box center [15, 34] width 31 height 18
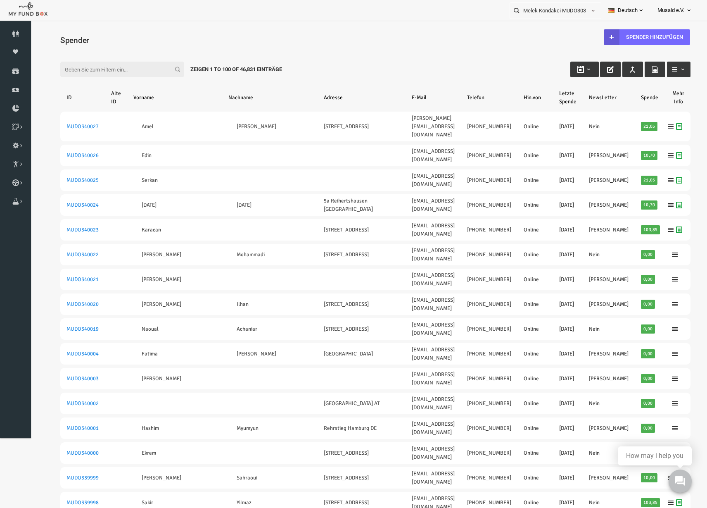
click at [73, 69] on input "Filter:" at bounding box center [108, 70] width 124 height 16
click at [90, 74] on input "Filter:" at bounding box center [108, 70] width 124 height 16
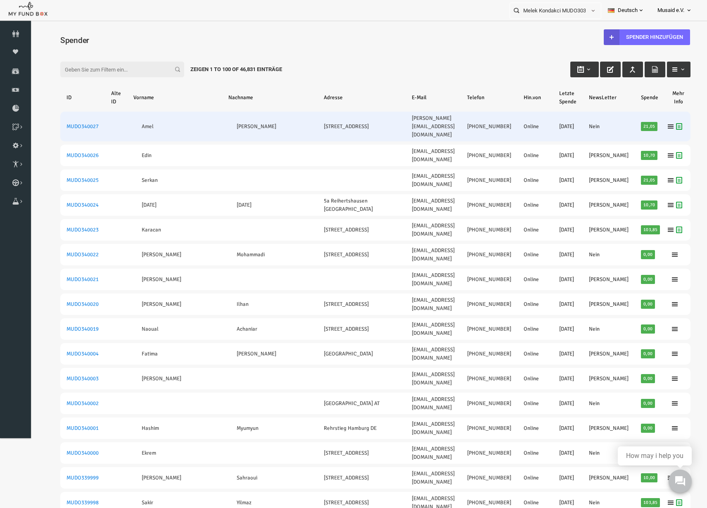
drag, startPoint x: 355, startPoint y: 118, endPoint x: 358, endPoint y: 112, distance: 6.8
click at [392, 112] on td "[PERSON_NAME][EMAIL_ADDRESS][DOMAIN_NAME]" at bounding box center [419, 127] width 55 height 30
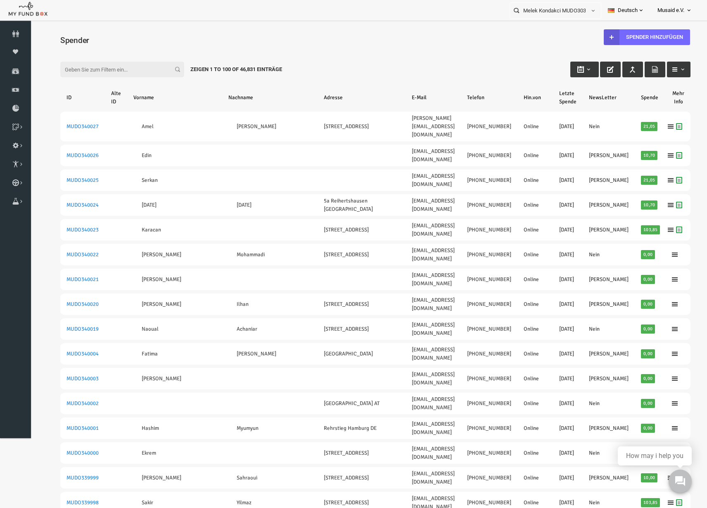
click at [357, 71] on div "Filter: Zeigen 1 to 100 of 46,831 Einträge" at bounding box center [361, 61] width 647 height 22
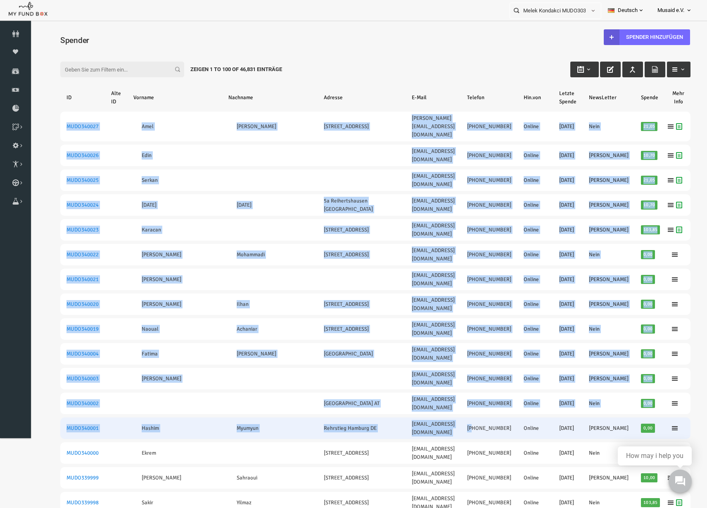
drag, startPoint x: 45, startPoint y: 122, endPoint x: 464, endPoint y: 401, distance: 503.0
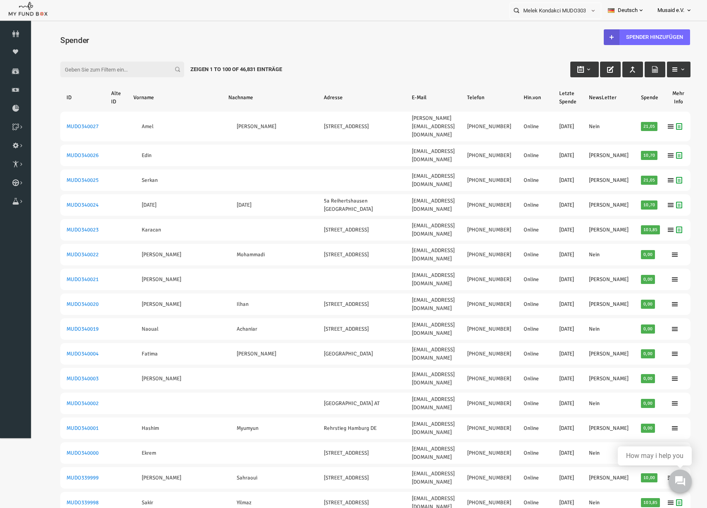
click at [364, 52] on div "Filter: Zeigen 1 to 100 of 46,831 Einträge" at bounding box center [361, 61] width 647 height 22
click at [15, 28] on link "Spender" at bounding box center [15, 34] width 31 height 18
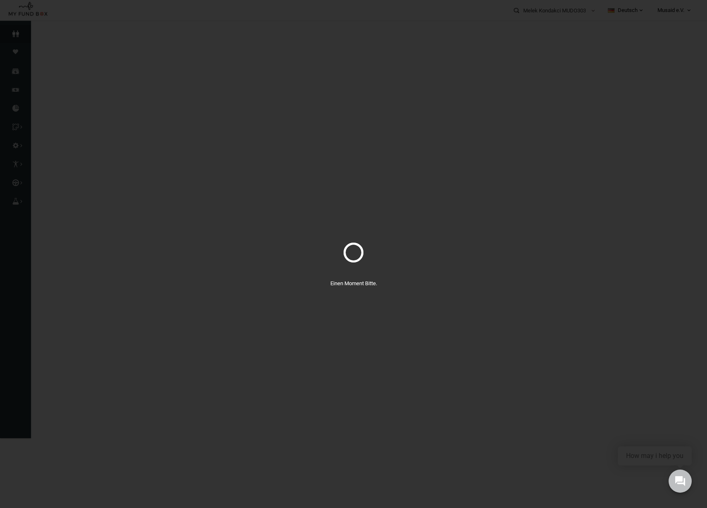
select select "100"
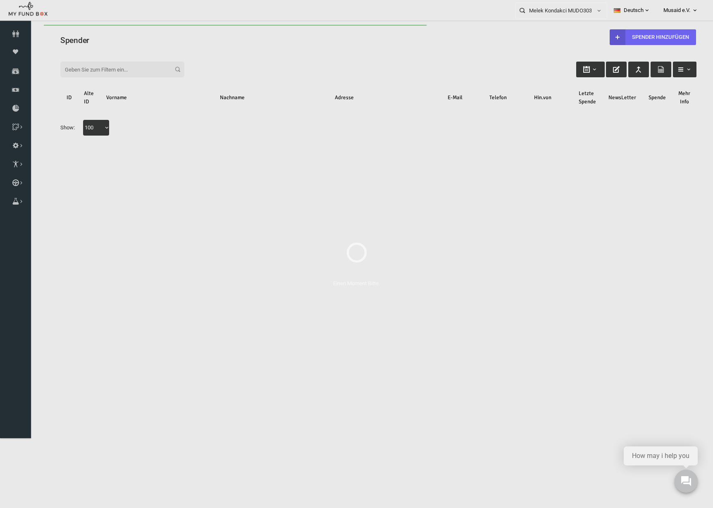
click at [95, 76] on input "Filter:" at bounding box center [108, 70] width 124 height 16
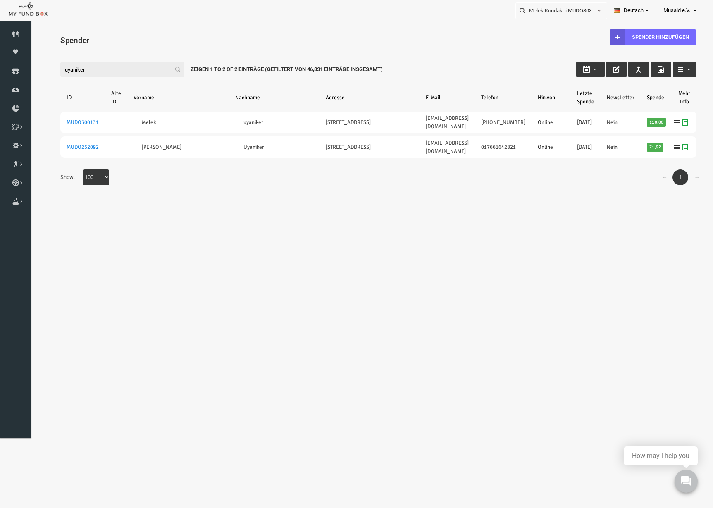
click at [80, 71] on input "uyaniker" at bounding box center [108, 70] width 124 height 16
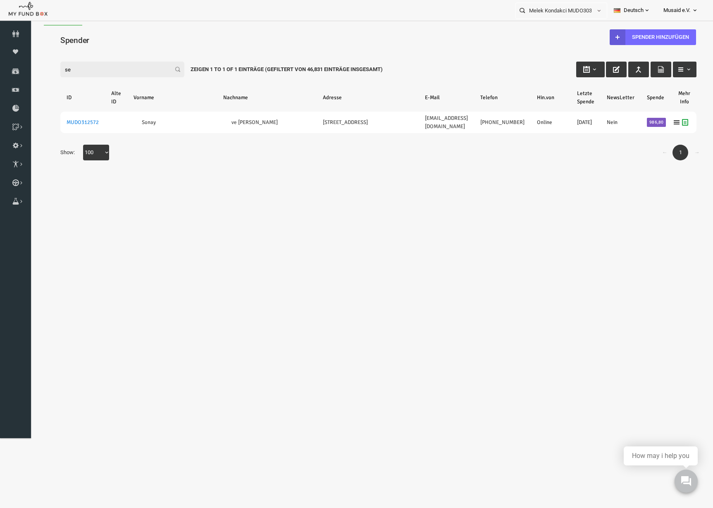
type input "s"
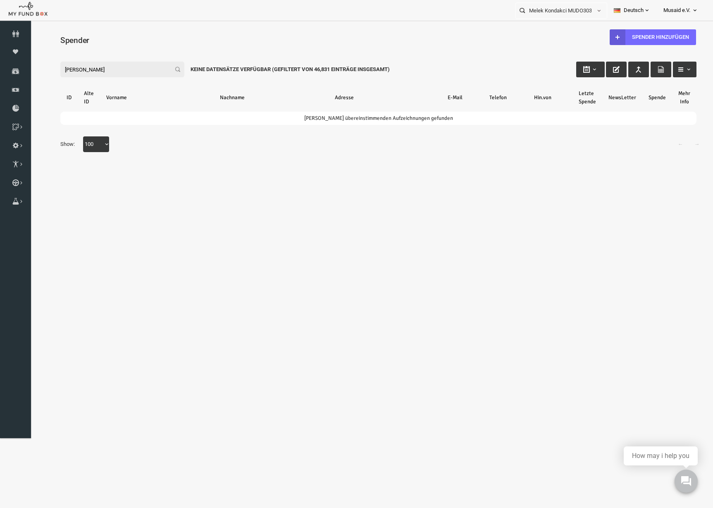
click at [128, 74] on input "[PERSON_NAME]" at bounding box center [108, 70] width 124 height 16
type input "s"
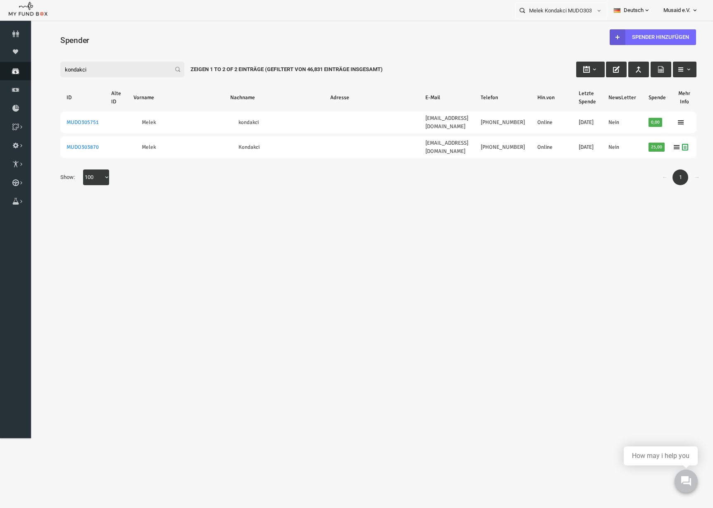
type input "kondakci"
click at [6, 78] on link "Spenden" at bounding box center [15, 71] width 31 height 18
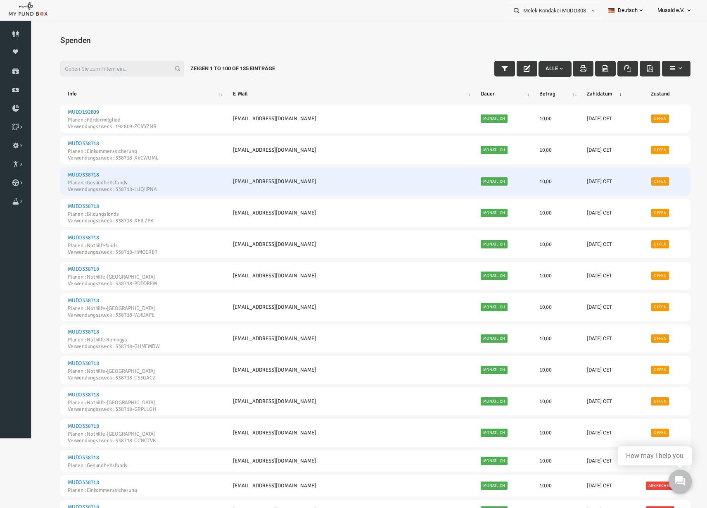
click at [652, 187] on td "Offen" at bounding box center [646, 181] width 61 height 28
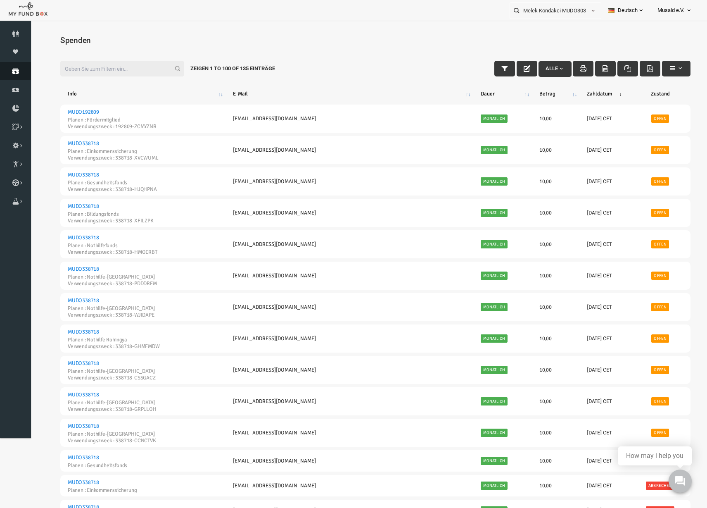
click at [17, 74] on link "Spenden" at bounding box center [15, 71] width 31 height 18
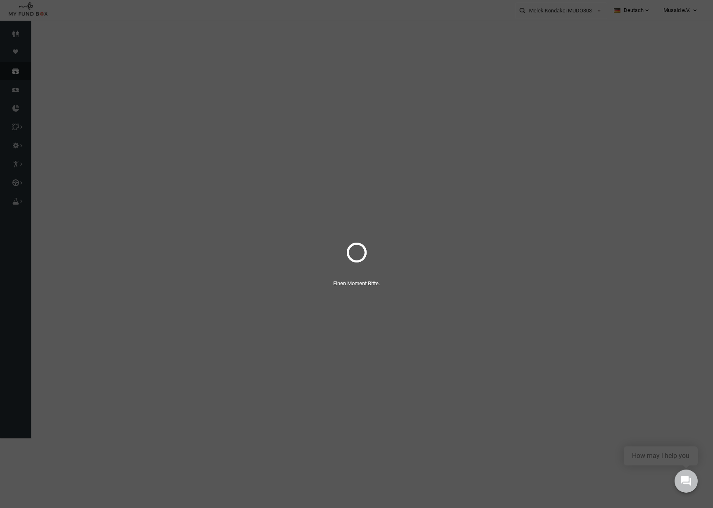
select select "100"
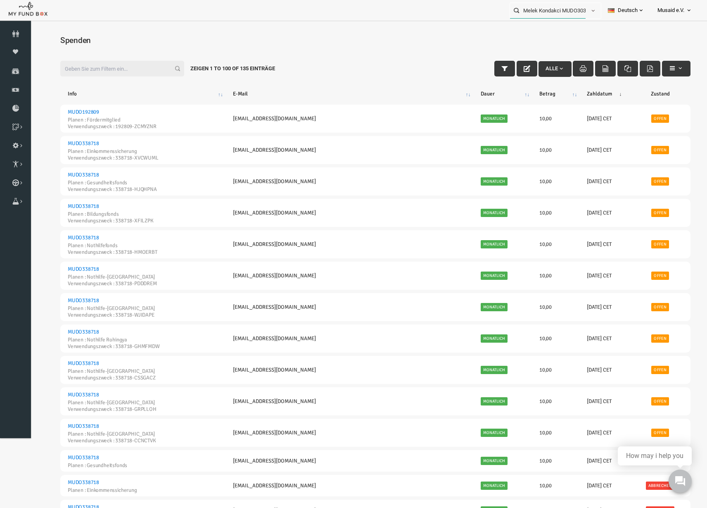
click at [558, 17] on input "Melek Kondakci MUDO303870" at bounding box center [548, 10] width 76 height 15
click at [594, 11] on button "button" at bounding box center [593, 11] width 16 height 16
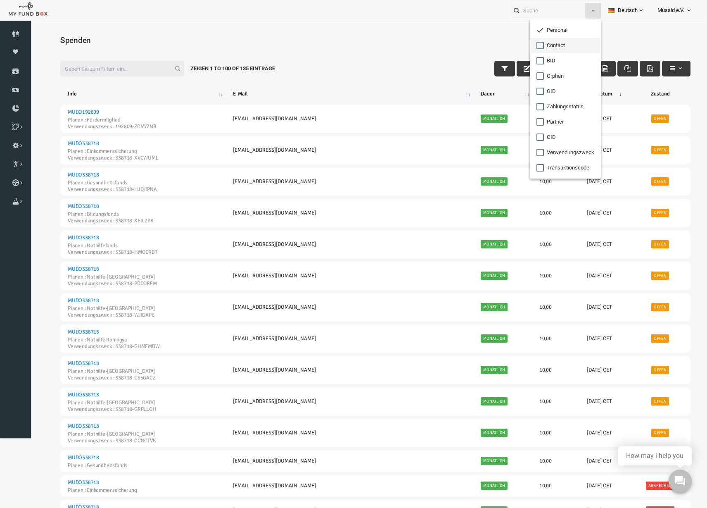
click at [564, 47] on label "Contact" at bounding box center [565, 45] width 71 height 15
click at [544, 47] on input "Contact" at bounding box center [540, 45] width 7 height 7
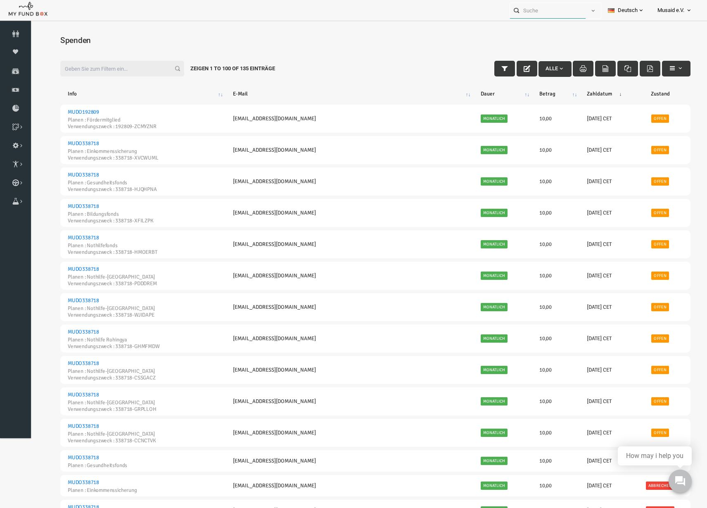
click at [542, 8] on input "text" at bounding box center [548, 10] width 76 height 15
click at [542, 16] on input "text" at bounding box center [548, 10] width 76 height 15
type input "0"
click at [561, 12] on input "015560111905" at bounding box center [541, 10] width 76 height 15
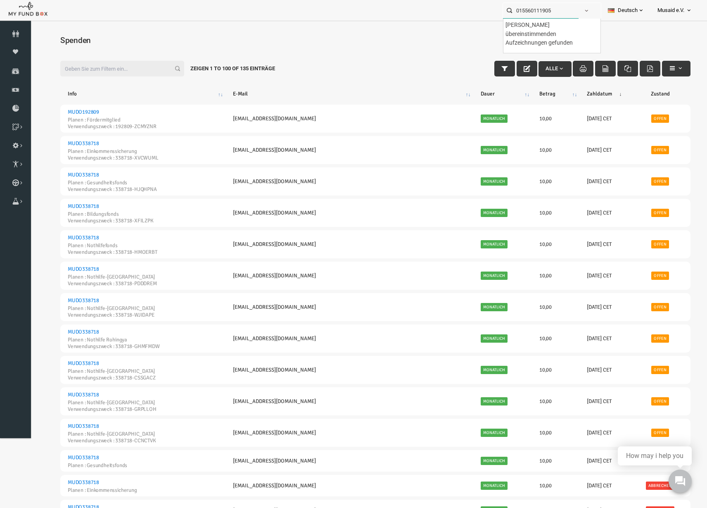
click at [561, 12] on input "015560111905" at bounding box center [541, 10] width 76 height 15
click at [543, 13] on input "015560111905" at bounding box center [541, 10] width 76 height 15
type input "01556011905"
click at [552, 7] on input "01556011905" at bounding box center [541, 10] width 76 height 15
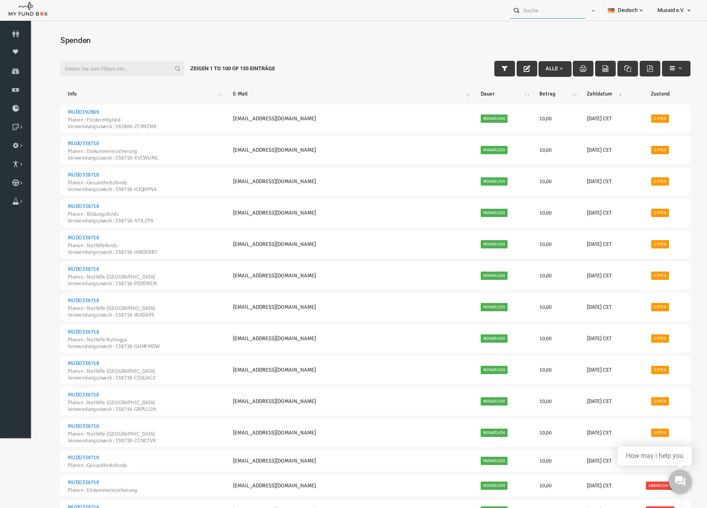
click at [554, 3] on input "text" at bounding box center [548, 10] width 76 height 15
